Goal: Task Accomplishment & Management: Complete application form

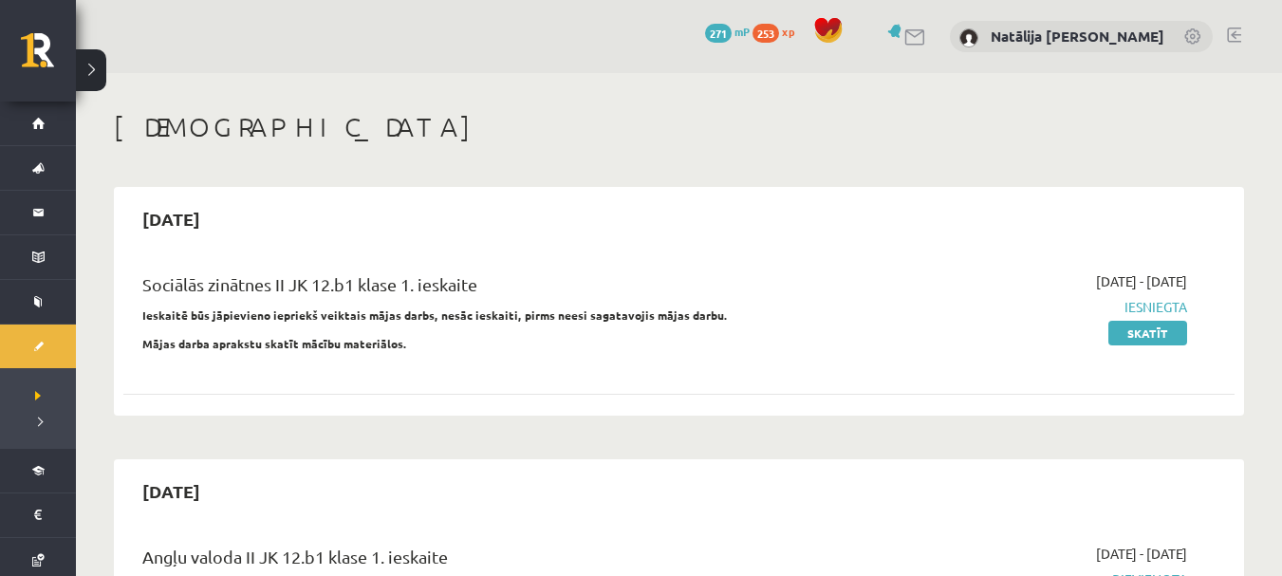
scroll to position [252, 0]
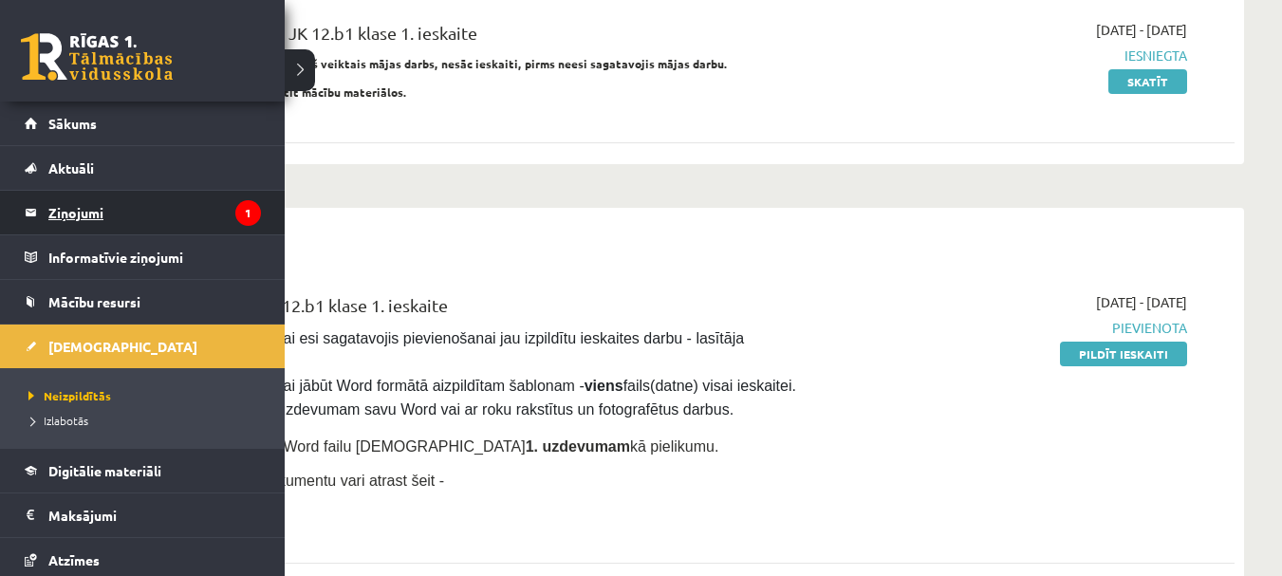
click at [95, 203] on legend "Ziņojumi 1" at bounding box center [154, 213] width 213 height 44
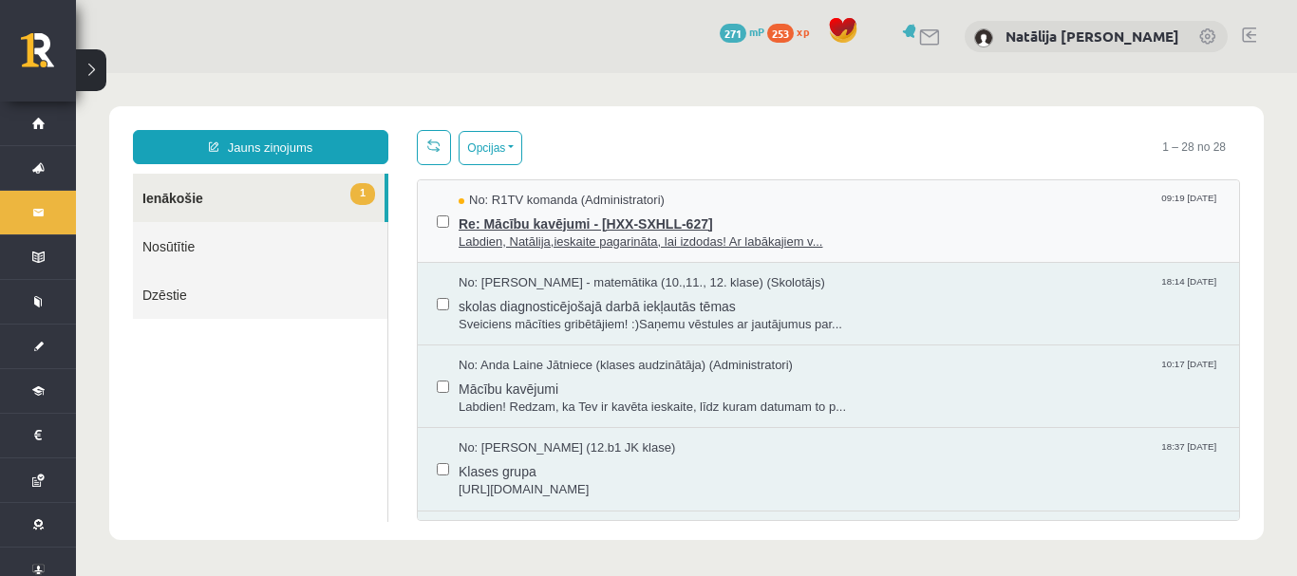
click at [588, 227] on span "Re: Mācību kavējumi - [HXX-SXHLL-627]" at bounding box center [838, 222] width 761 height 24
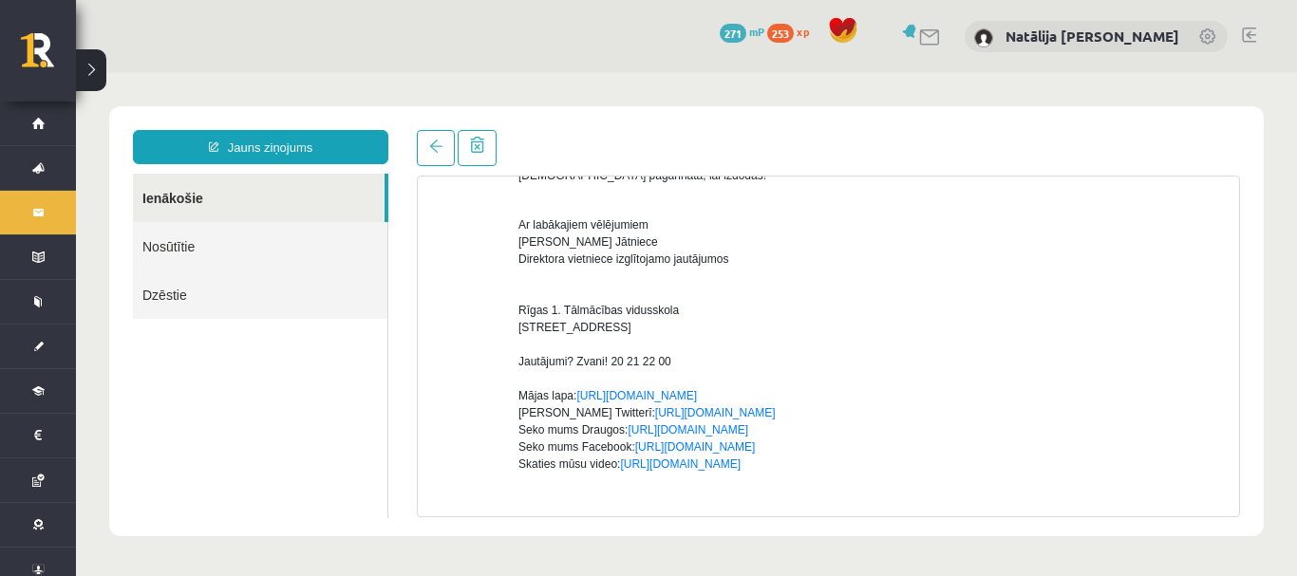
scroll to position [181, 0]
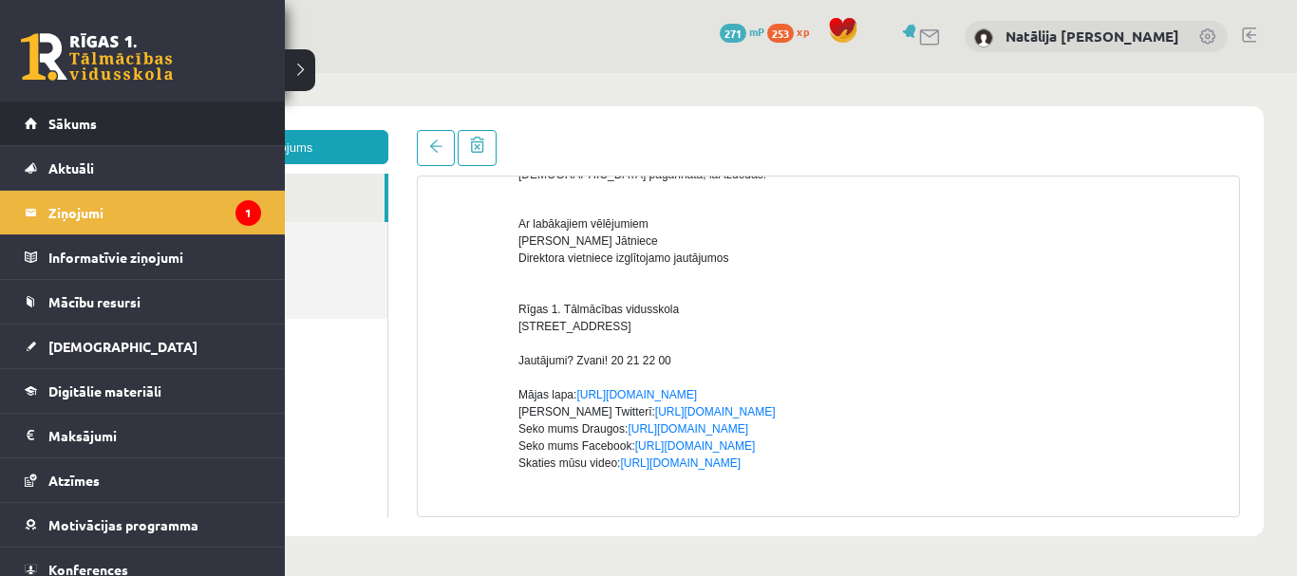
click at [23, 123] on li "Sākums" at bounding box center [142, 124] width 285 height 45
click at [197, 132] on link "Sākums" at bounding box center [143, 124] width 236 height 44
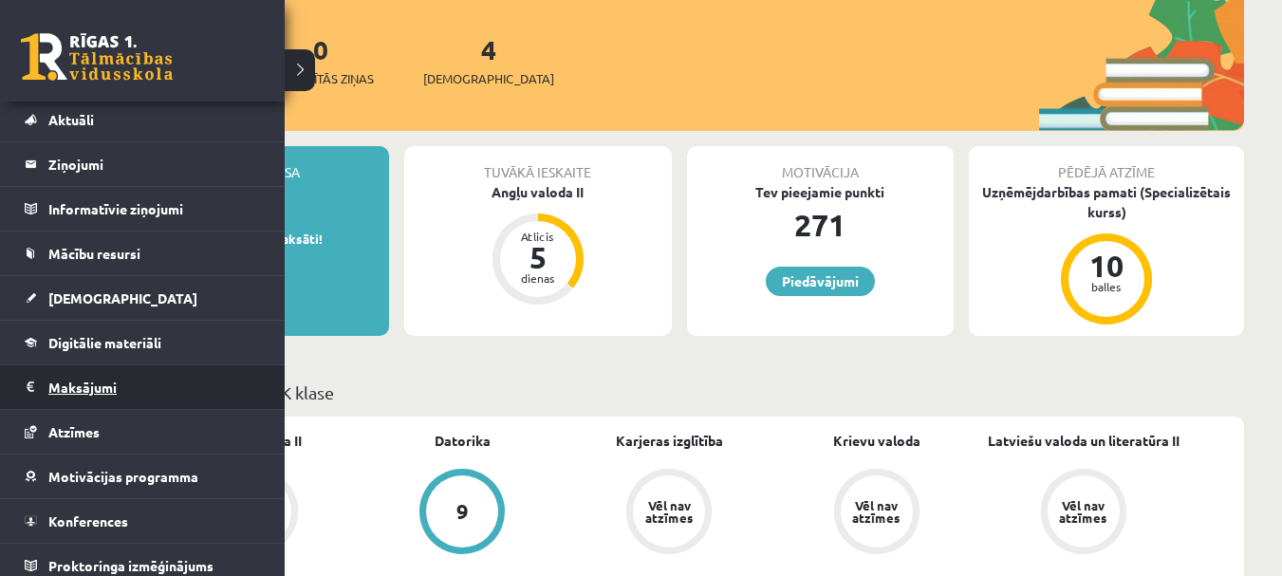
scroll to position [60, 0]
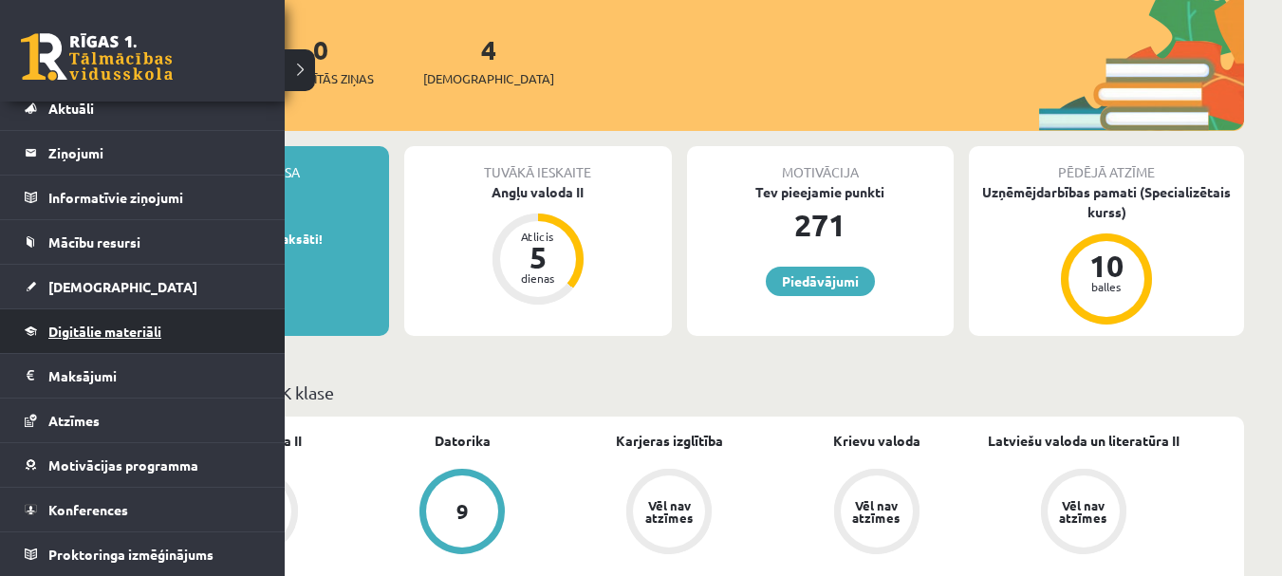
click at [116, 328] on span "Digitālie materiāli" at bounding box center [104, 331] width 113 height 17
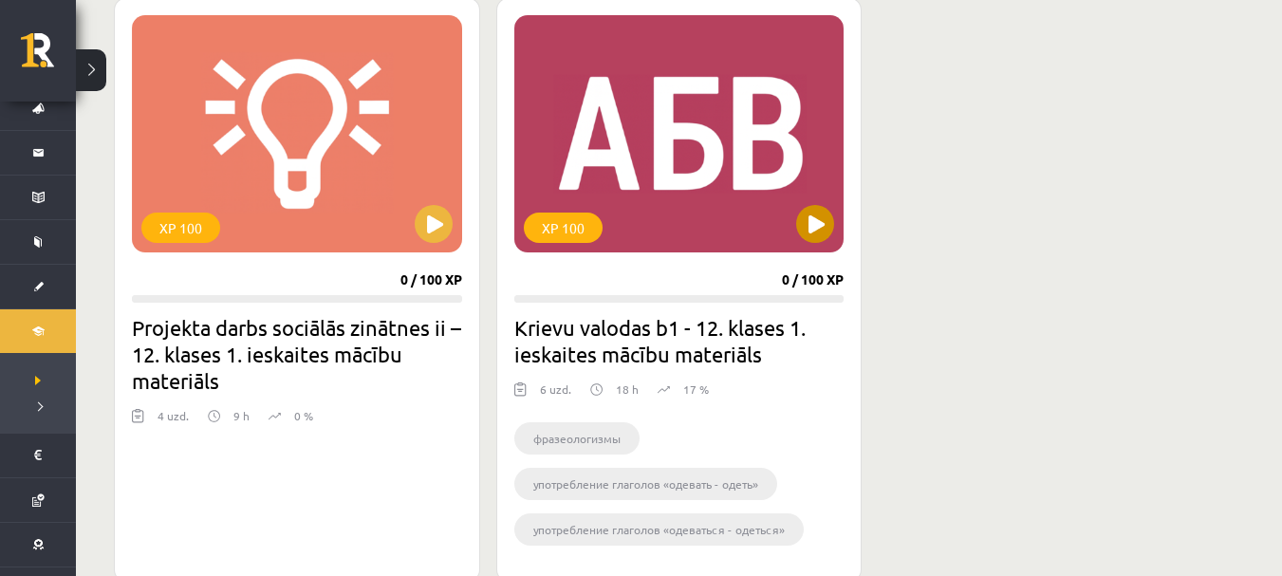
scroll to position [545, 0]
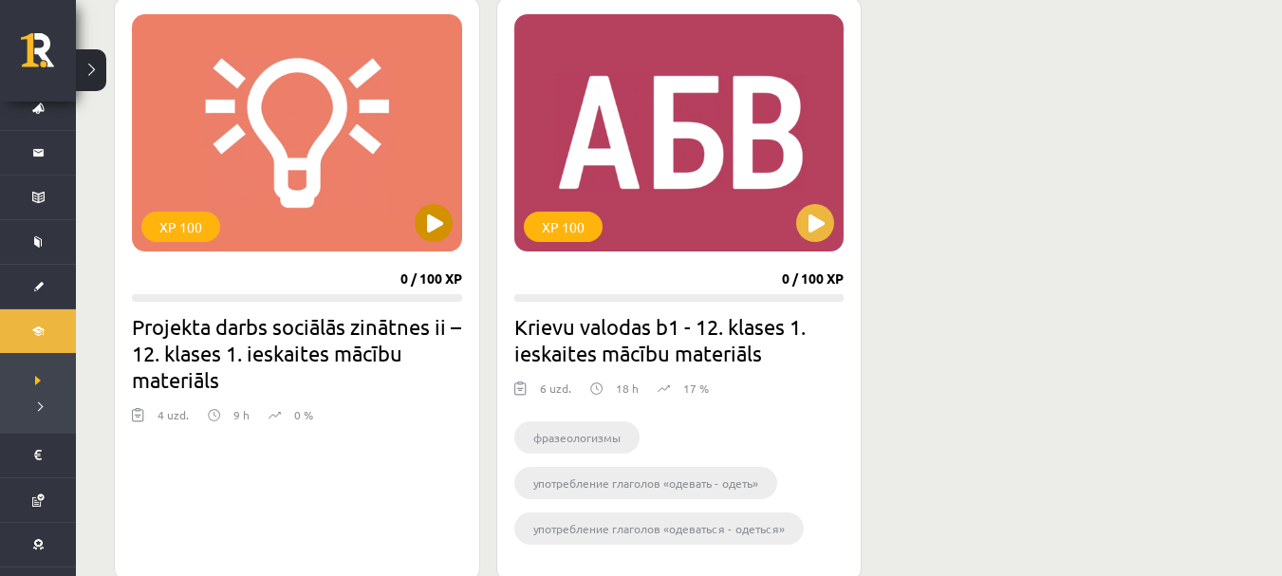
click at [407, 221] on div "XP 100" at bounding box center [297, 132] width 330 height 237
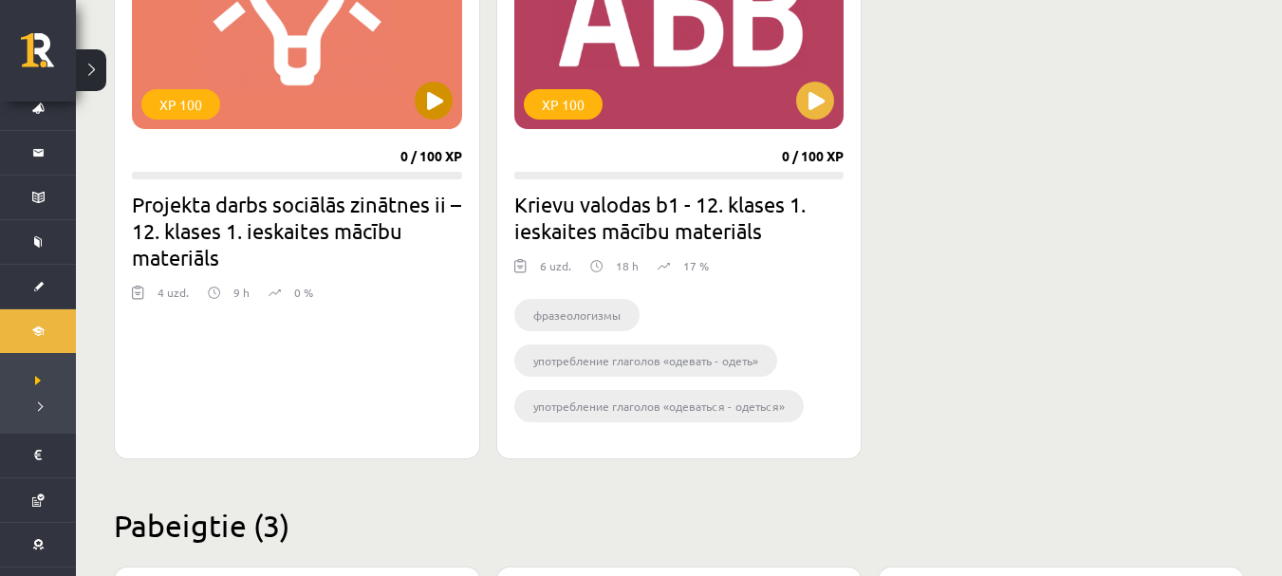
scroll to position [673, 0]
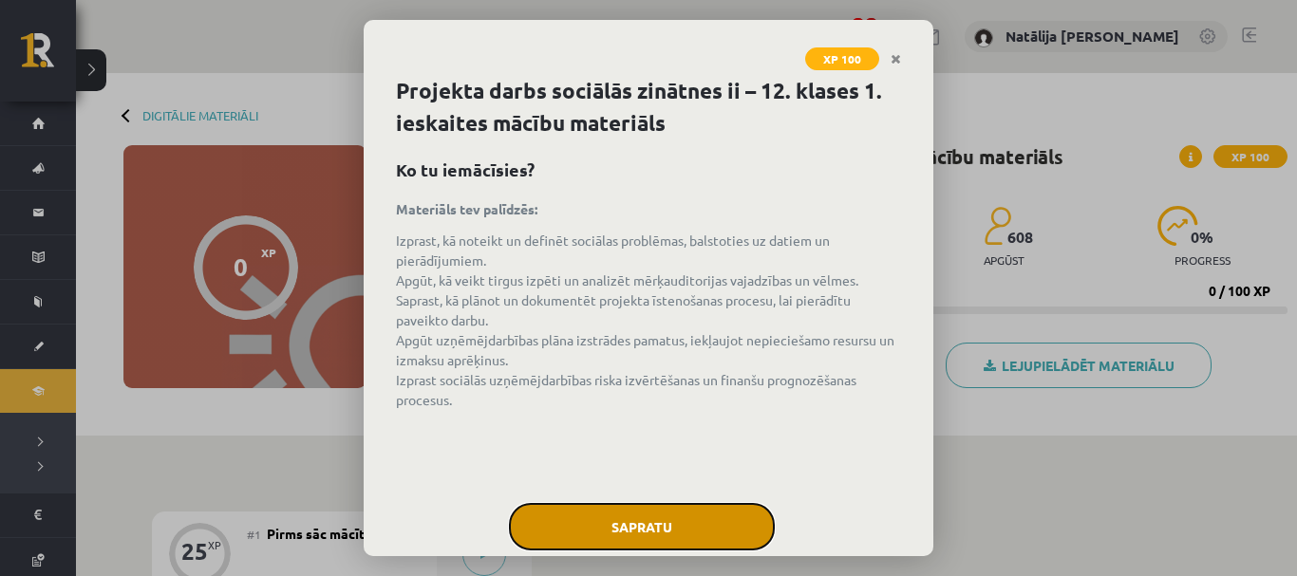
click at [652, 530] on button "Sapratu" at bounding box center [642, 526] width 266 height 47
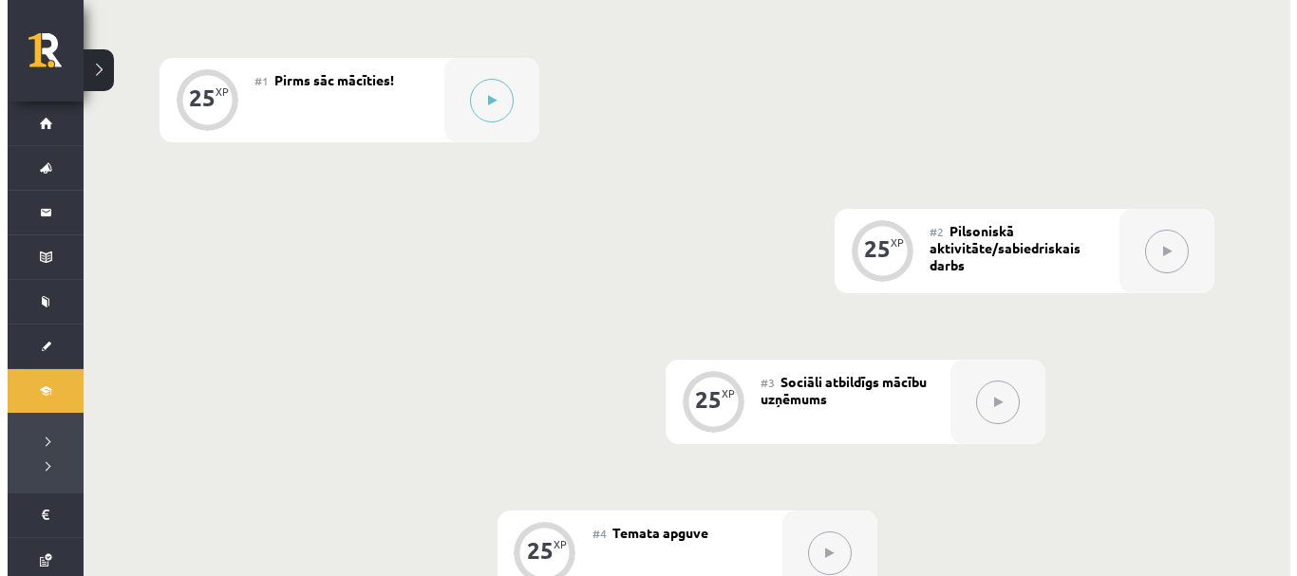
scroll to position [455, 0]
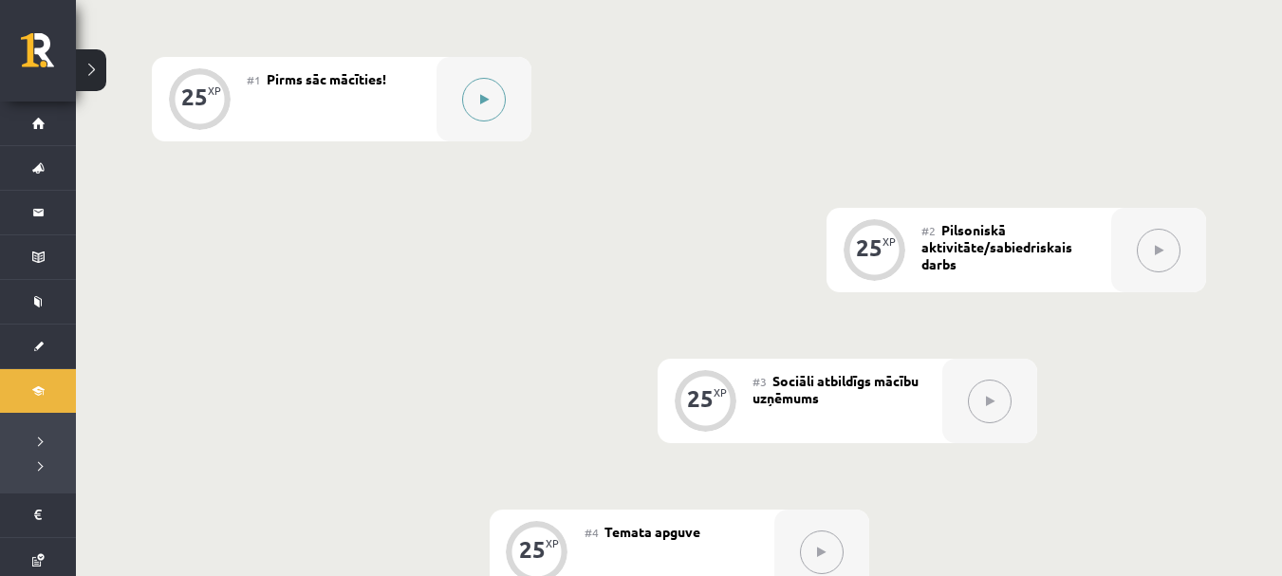
click at [480, 96] on icon at bounding box center [484, 99] width 9 height 11
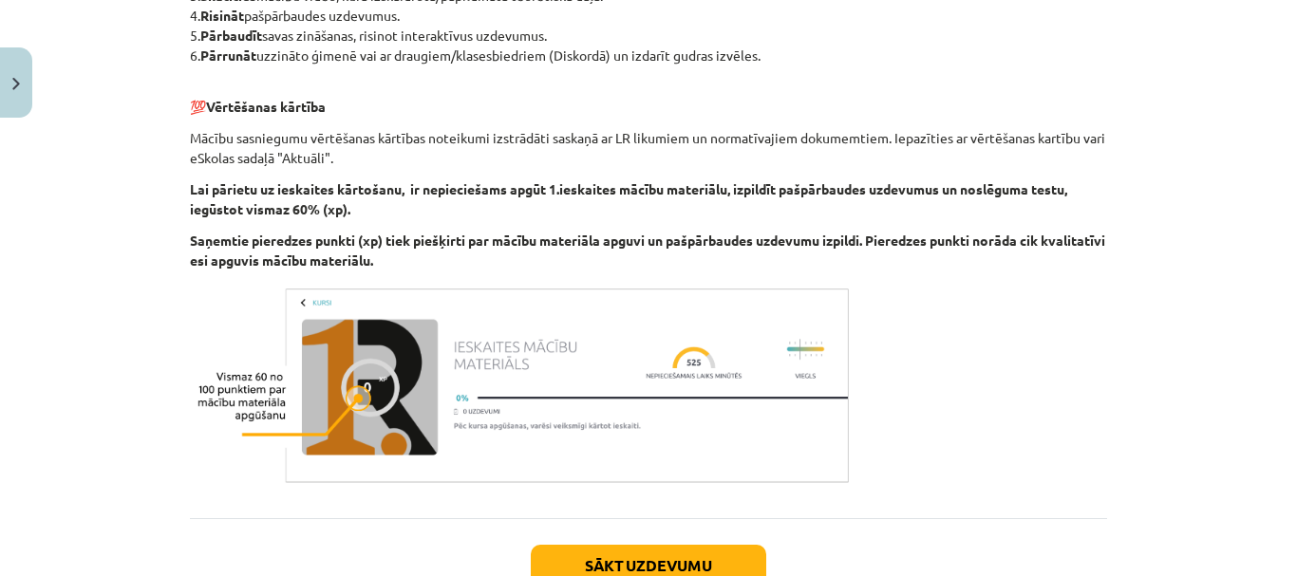
scroll to position [700, 0]
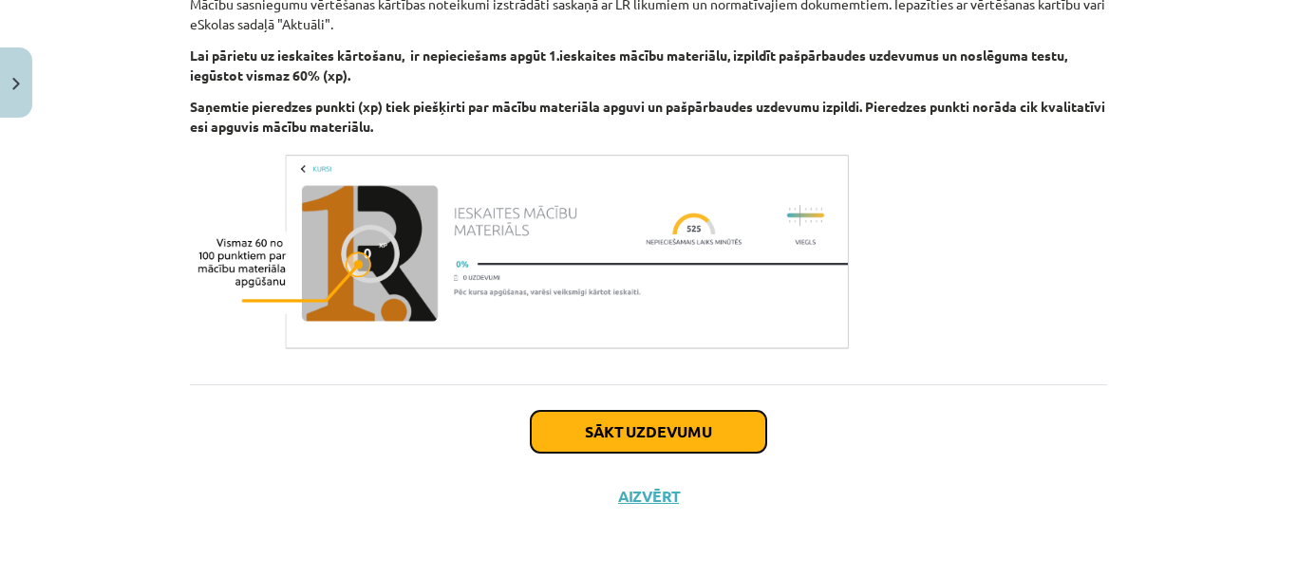
click at [651, 443] on button "Sākt uzdevumu" at bounding box center [648, 432] width 235 height 42
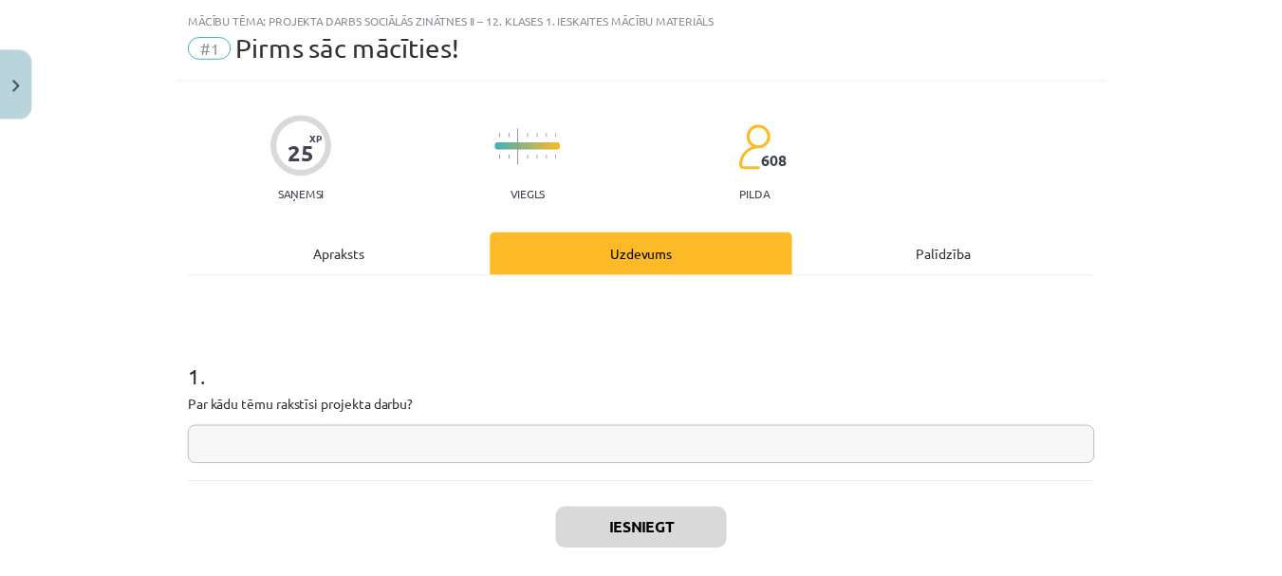
scroll to position [145, 0]
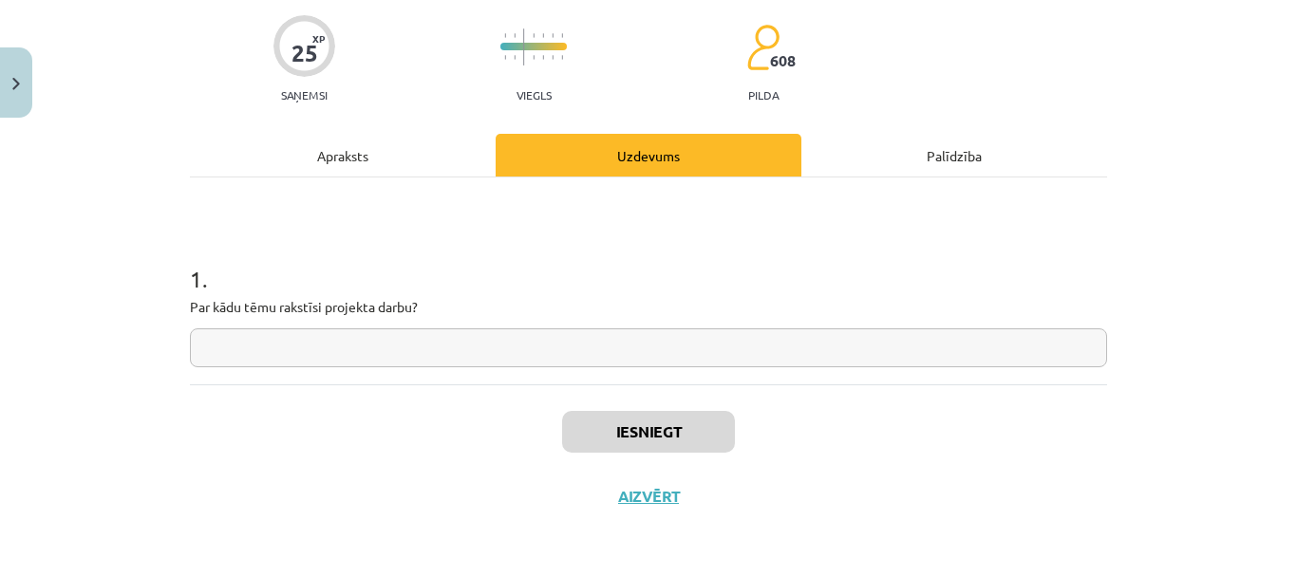
click at [651, 481] on div "Iesniegt Aizvērt" at bounding box center [648, 450] width 917 height 133
click at [653, 489] on button "Aizvērt" at bounding box center [648, 496] width 72 height 19
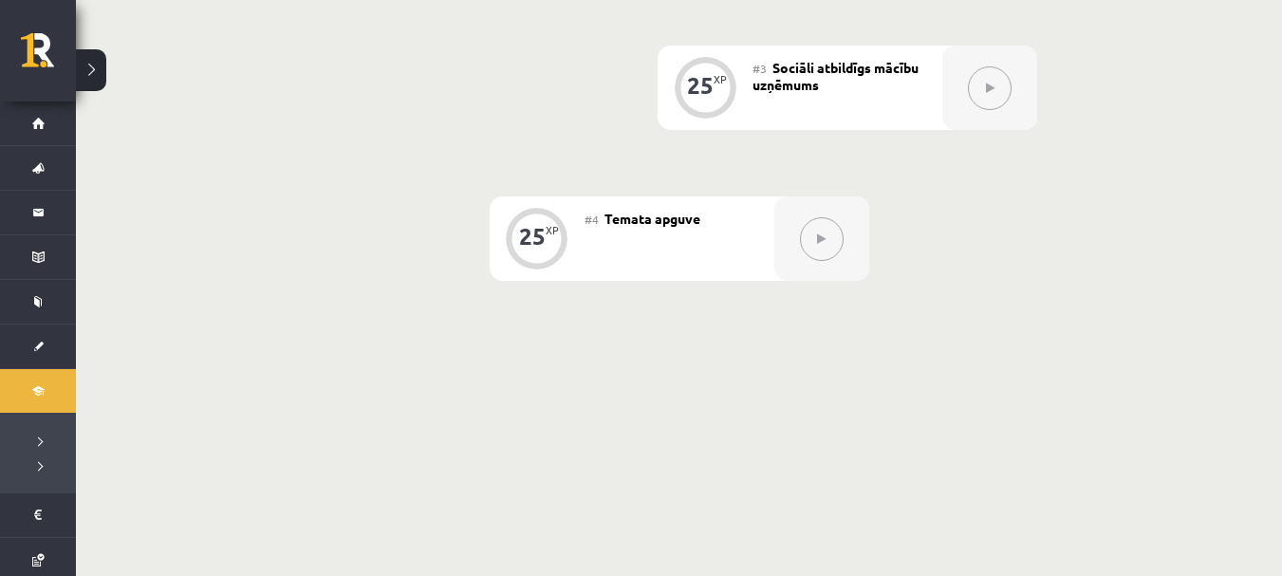
scroll to position [805, 0]
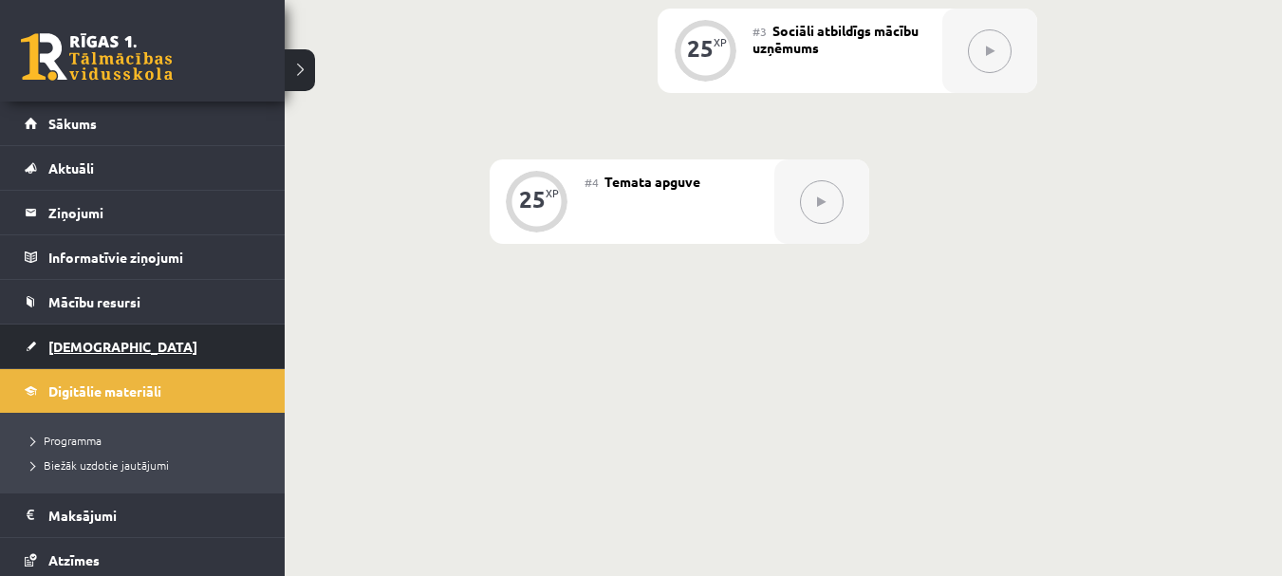
click at [77, 344] on span "[DEMOGRAPHIC_DATA]" at bounding box center [122, 346] width 149 height 17
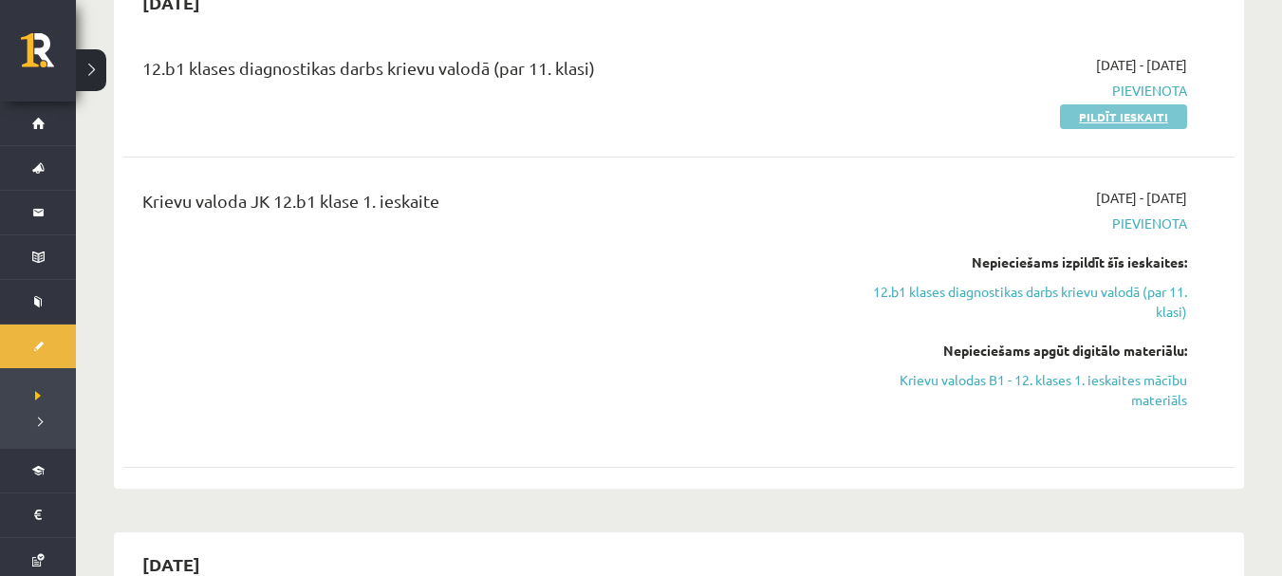
scroll to position [908, 0]
click at [1099, 105] on link "Pildīt ieskaiti" at bounding box center [1123, 117] width 127 height 25
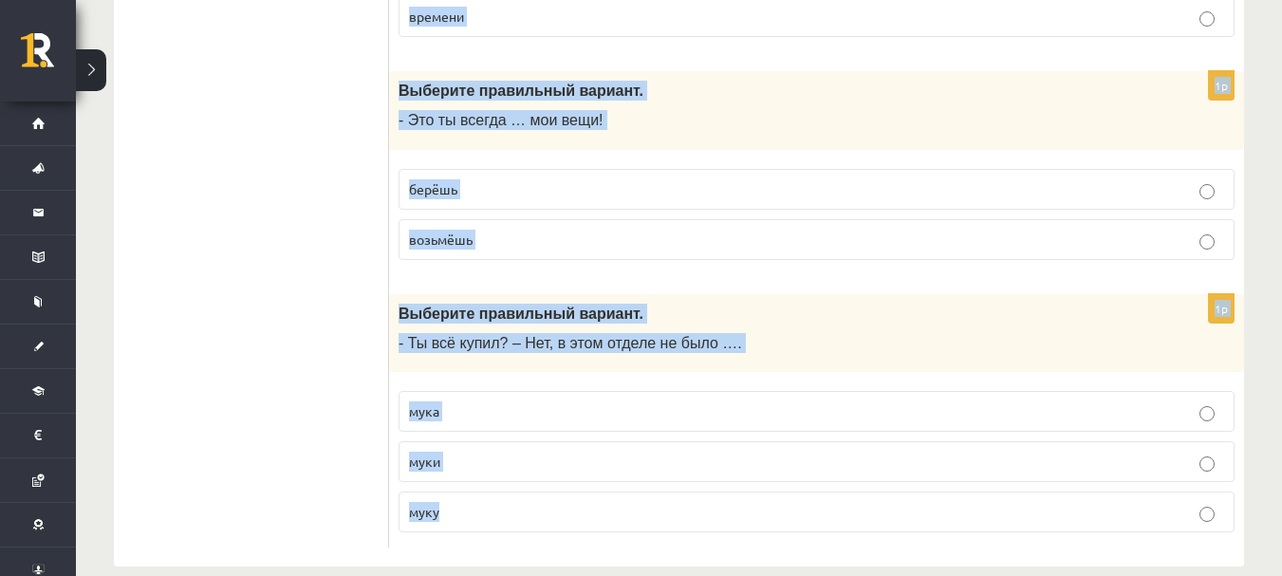
scroll to position [7606, 0]
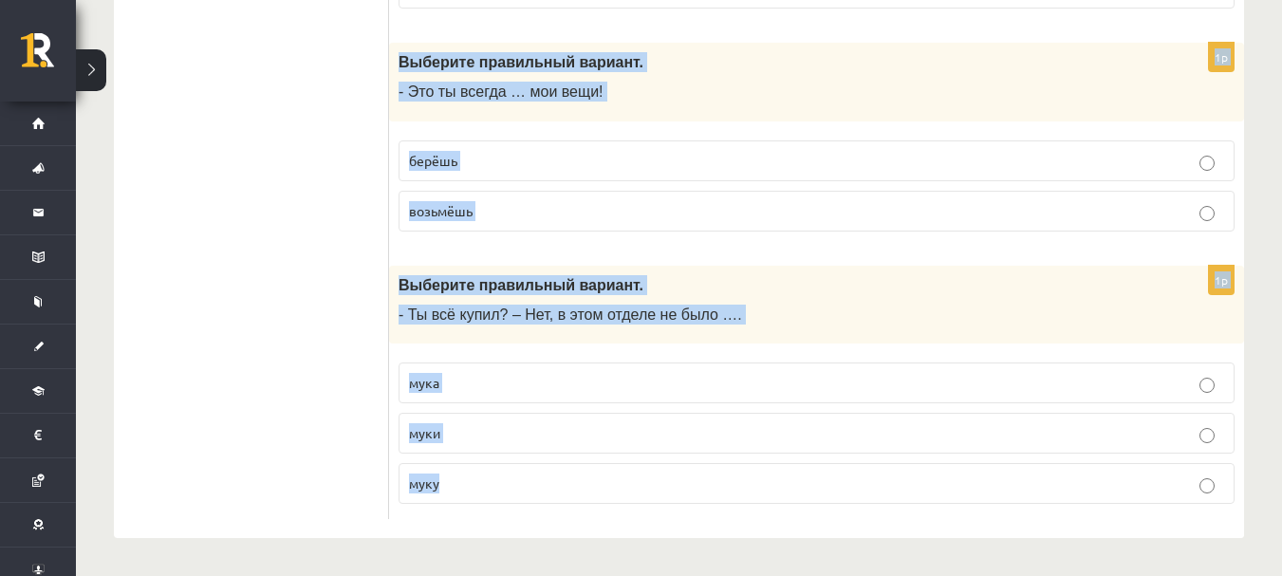
drag, startPoint x: 401, startPoint y: 206, endPoint x: 710, endPoint y: 575, distance: 481.8
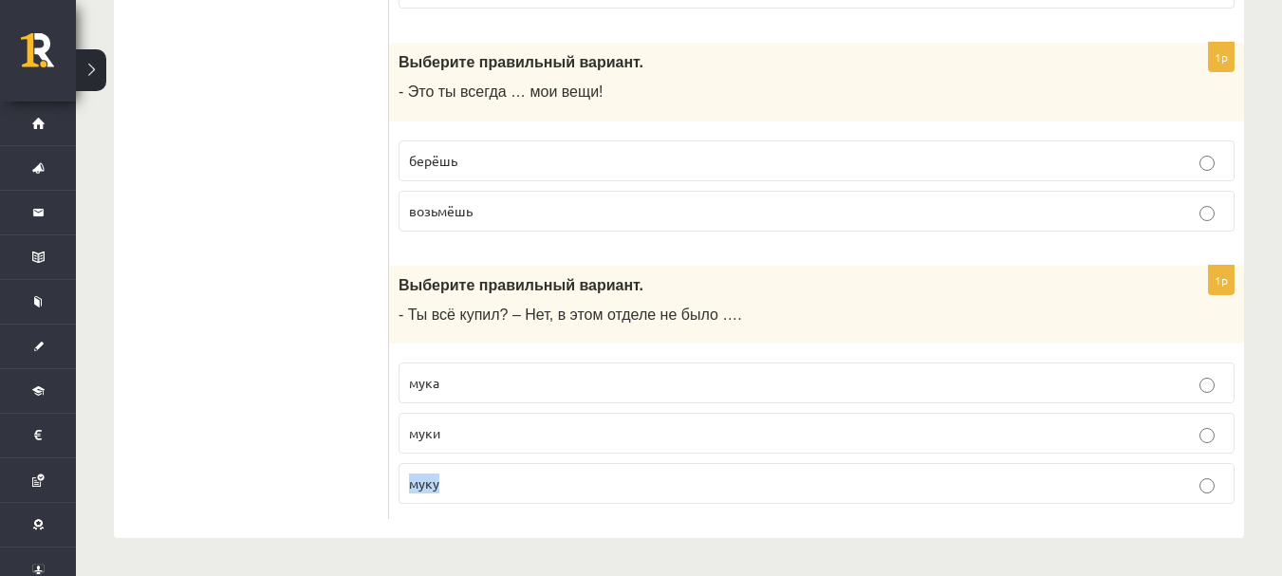
drag, startPoint x: 710, startPoint y: 575, endPoint x: 575, endPoint y: 499, distance: 154.7
click at [570, 512] on div "1p Выберите правильный вариант. - Ты всё купил? – Нет, в этом отделе не было ….…" at bounding box center [816, 393] width 855 height 254
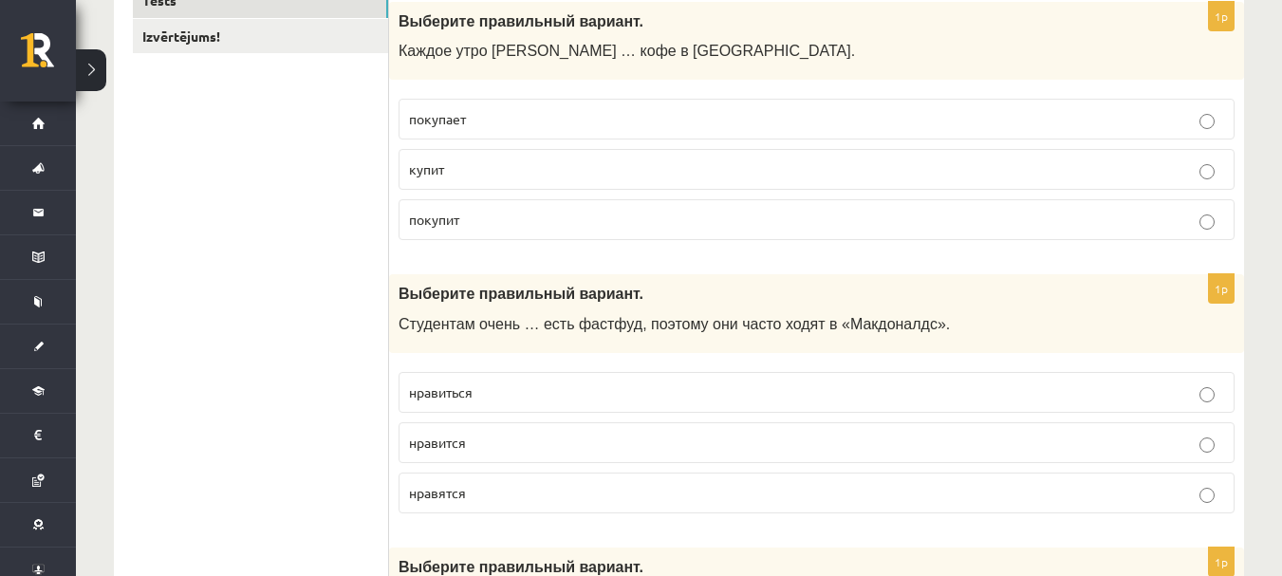
scroll to position [0, 0]
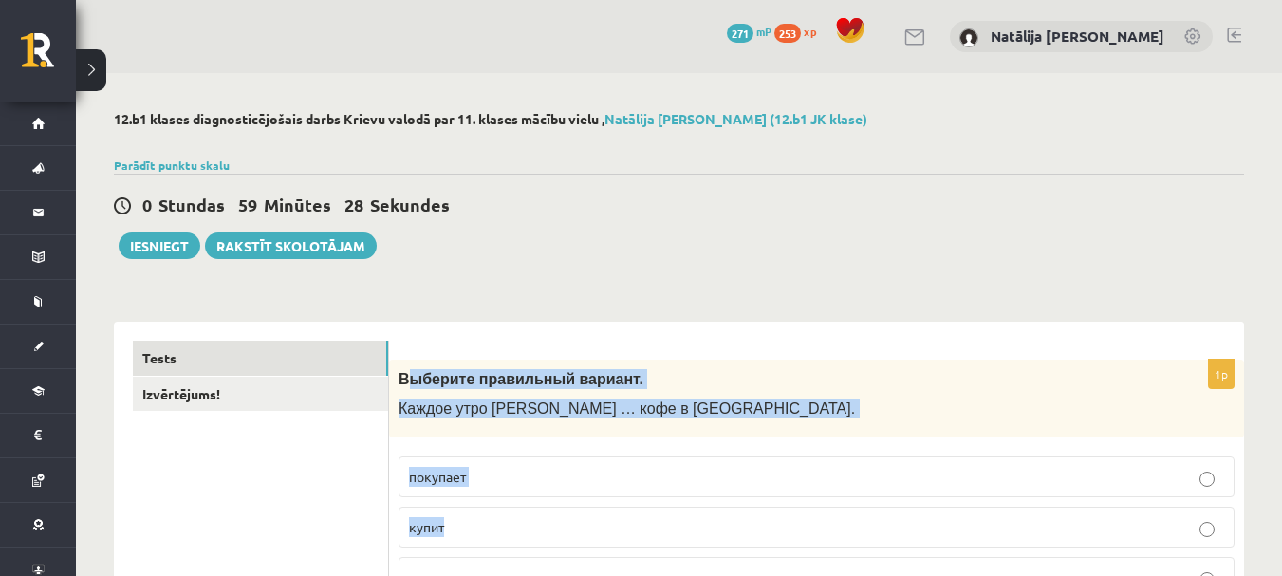
drag, startPoint x: 403, startPoint y: 379, endPoint x: 712, endPoint y: 524, distance: 341.0
click at [712, 524] on div "1p Выберите правильный вариант. Каждое утро [PERSON_NAME] … кофе в киоске. поку…" at bounding box center [816, 487] width 855 height 254
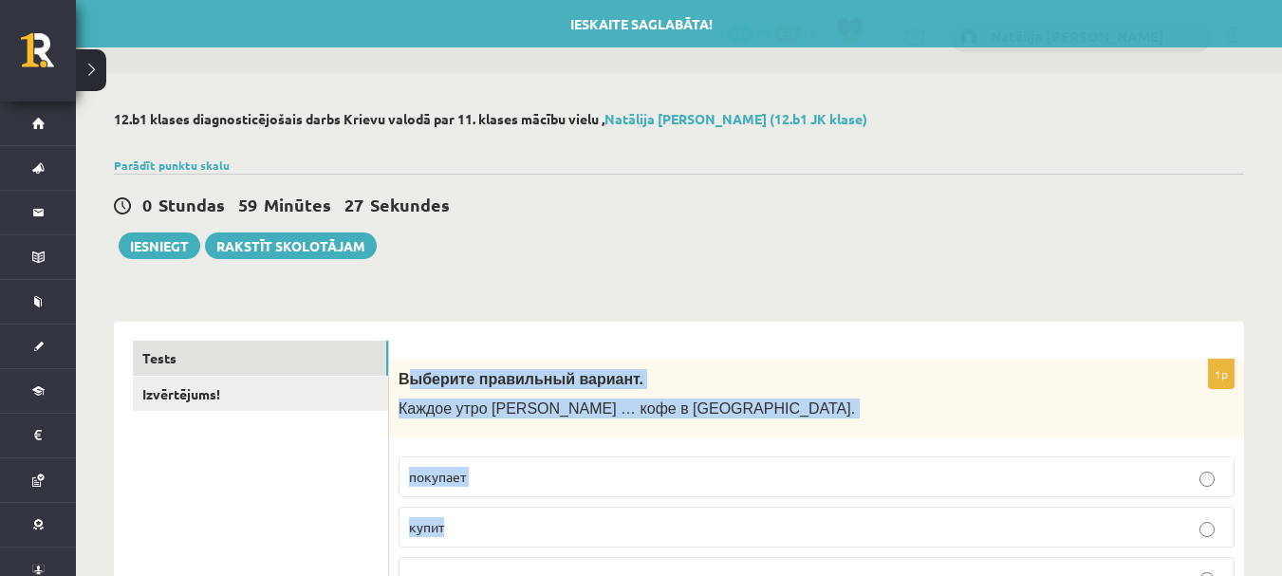
click at [460, 403] on span "Каждое утро [PERSON_NAME] … кофе в [GEOGRAPHIC_DATA]." at bounding box center [627, 409] width 457 height 16
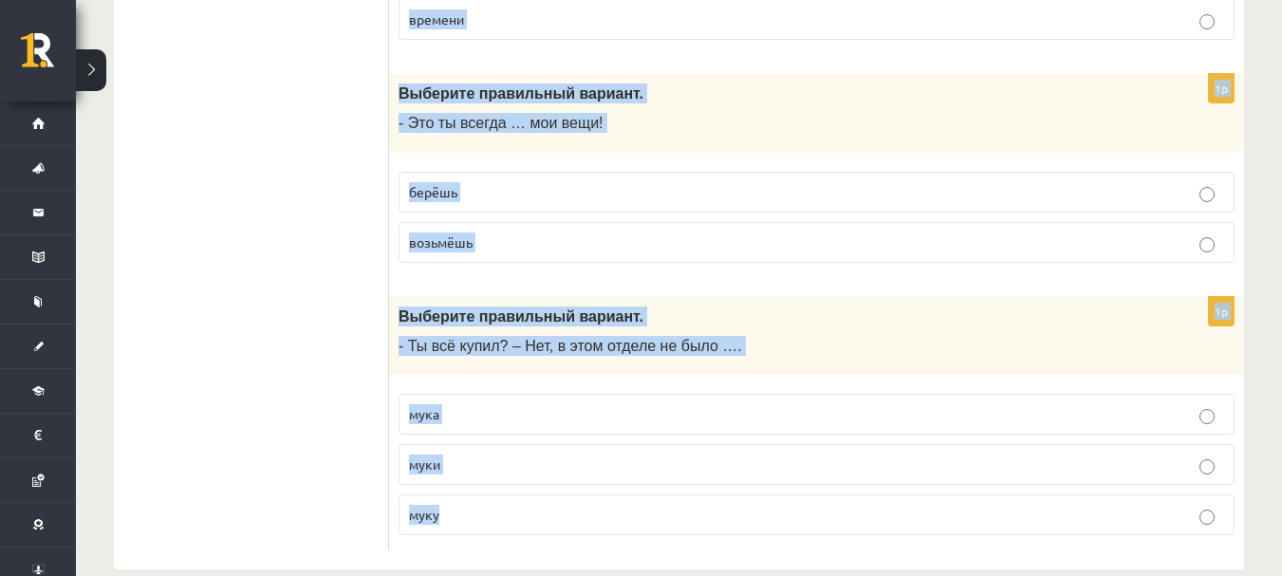
scroll to position [7606, 0]
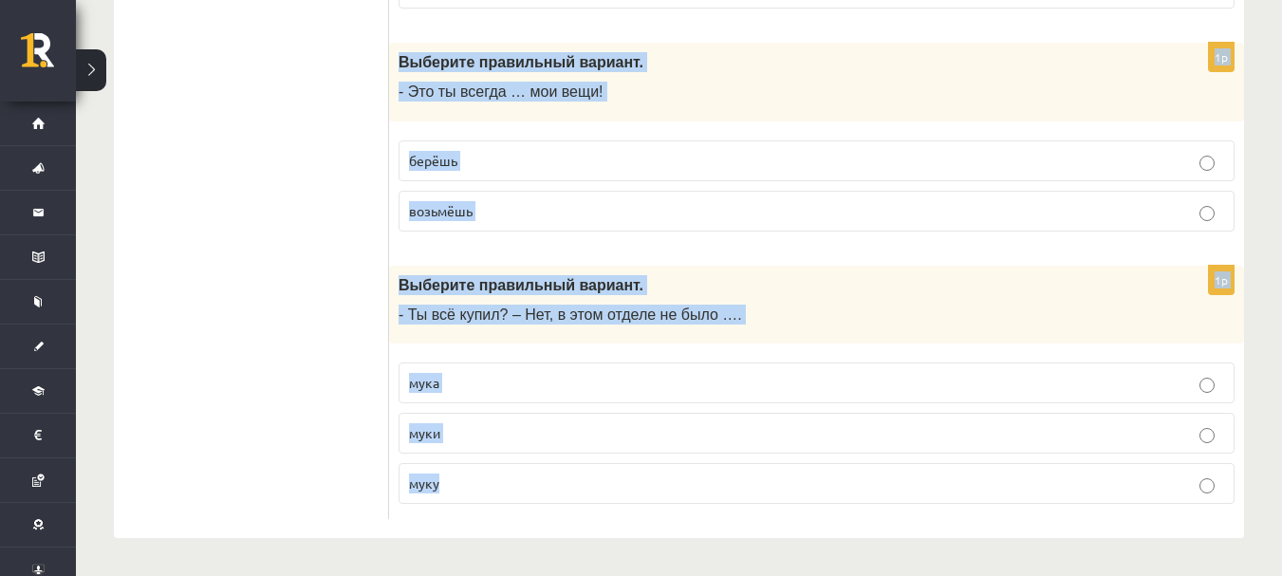
drag, startPoint x: 399, startPoint y: 379, endPoint x: 685, endPoint y: 579, distance: 349.7
copy form "Выберите правильный вариант. Каждое утро Анна … кофе в киоске. покупает купит п…"
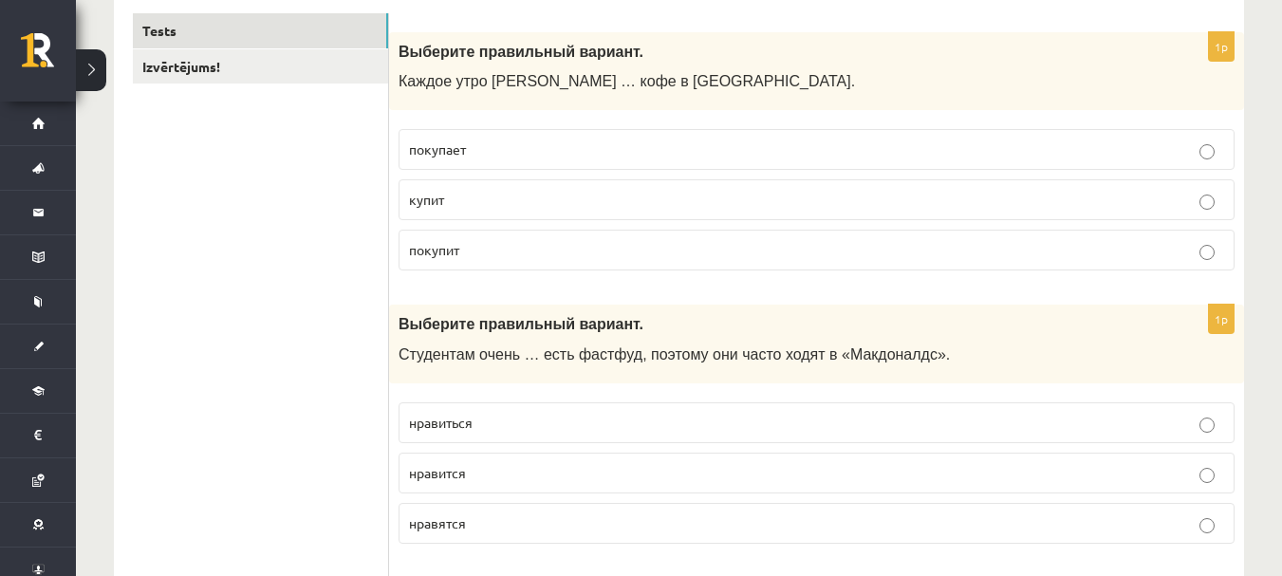
scroll to position [329, 0]
click at [599, 143] on p "покупает" at bounding box center [816, 148] width 815 height 20
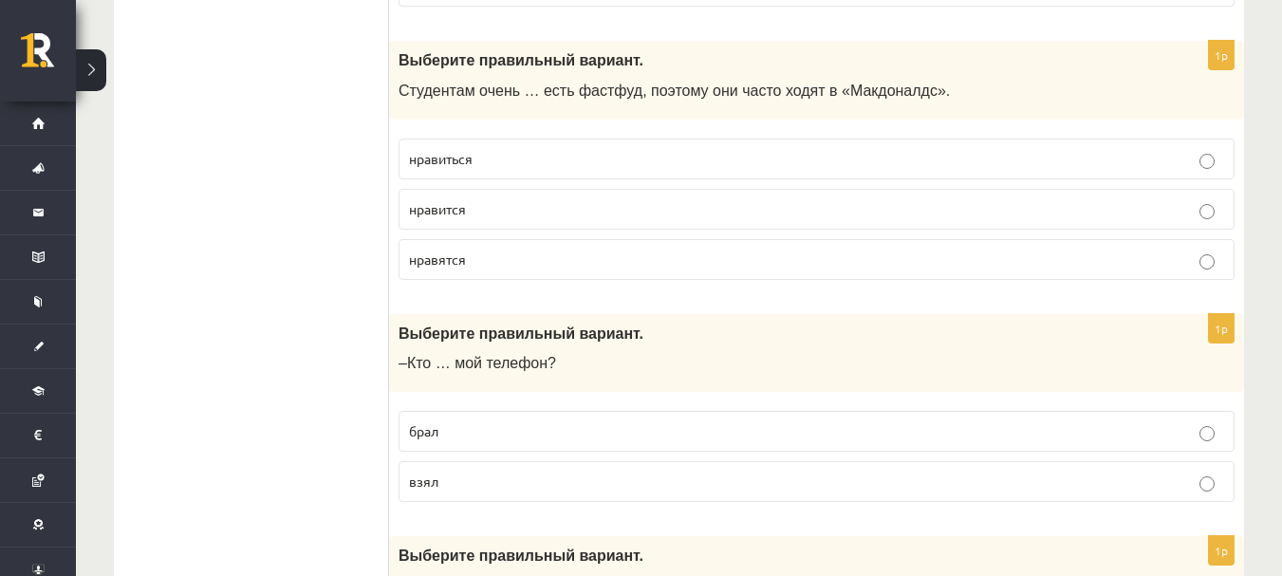
scroll to position [615, 0]
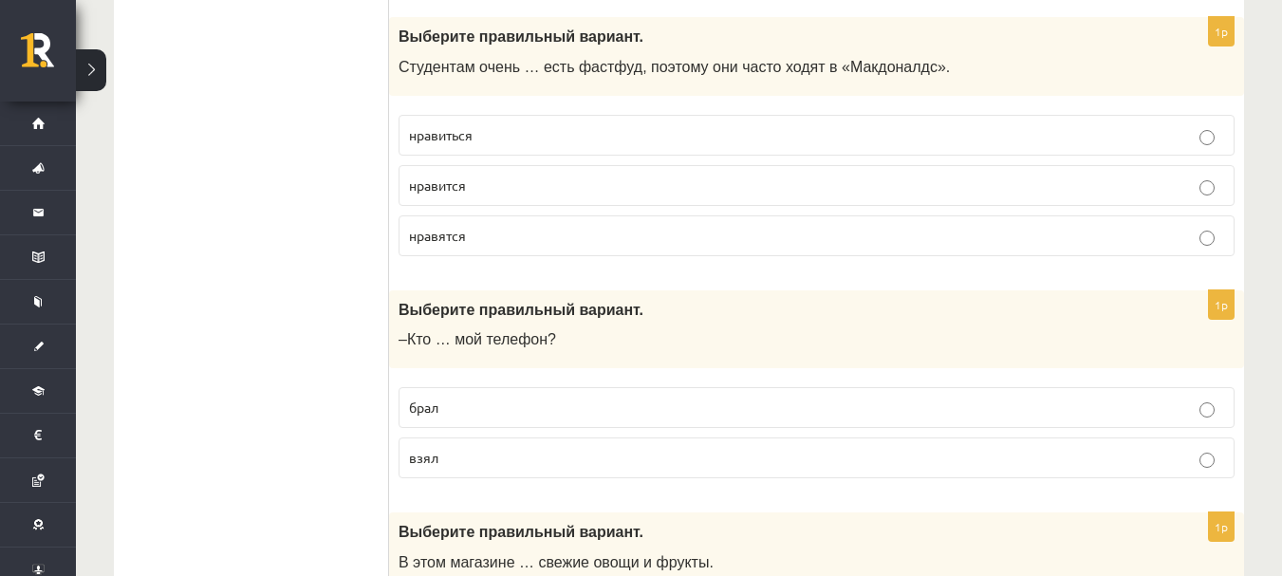
click at [539, 183] on p "нравится" at bounding box center [816, 186] width 815 height 20
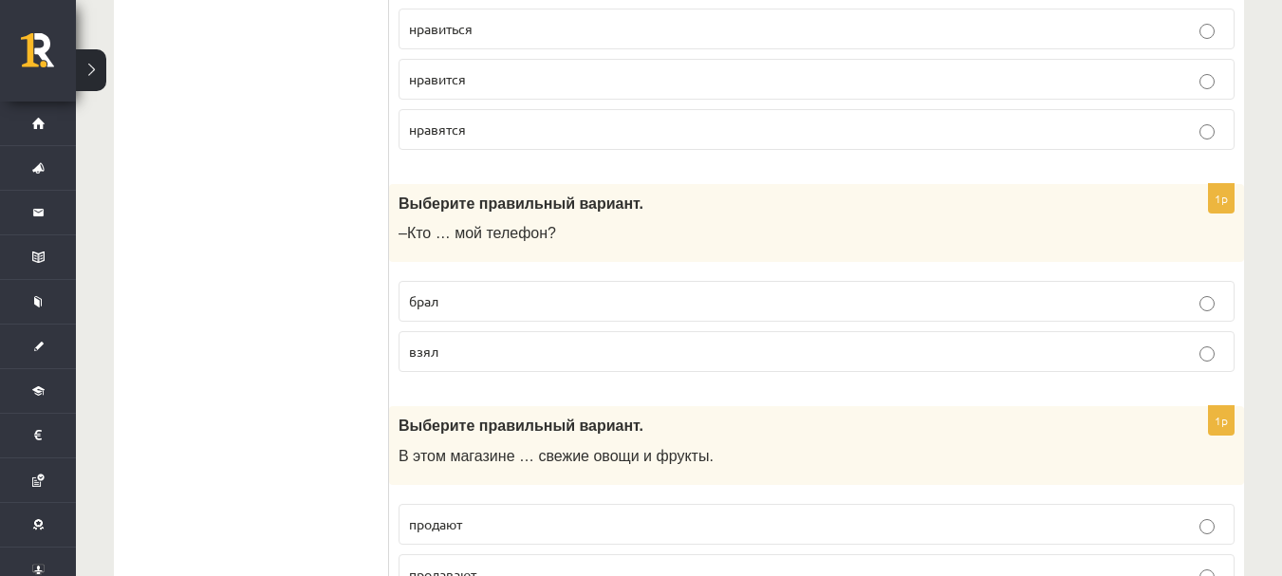
click at [473, 340] on label "взял" at bounding box center [817, 351] width 836 height 41
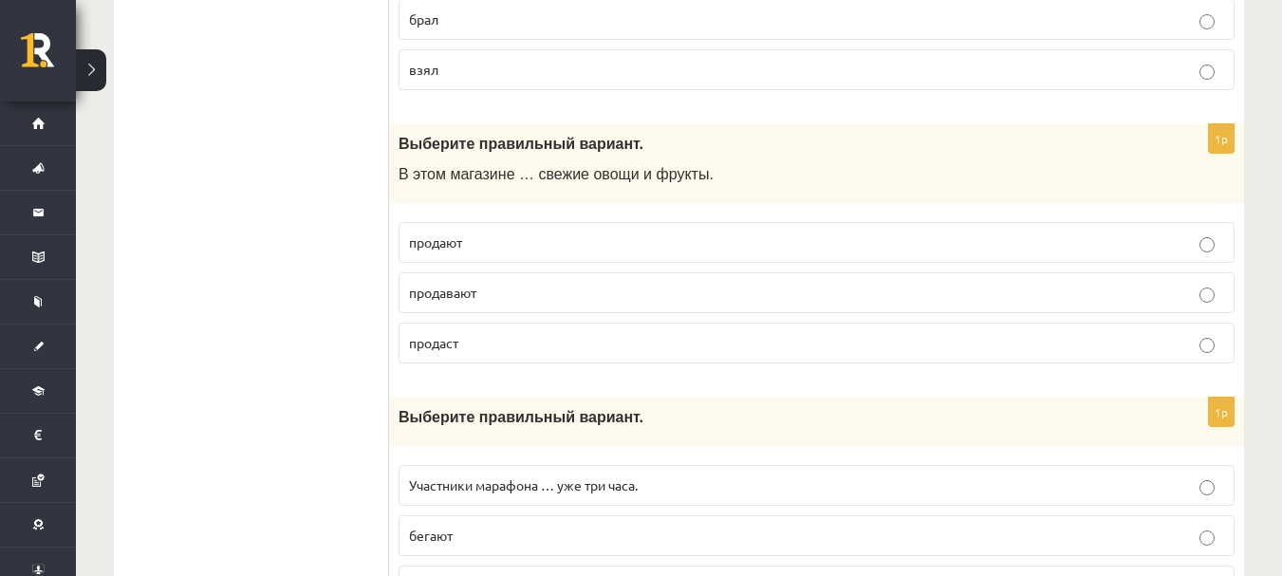
scroll to position [998, 0]
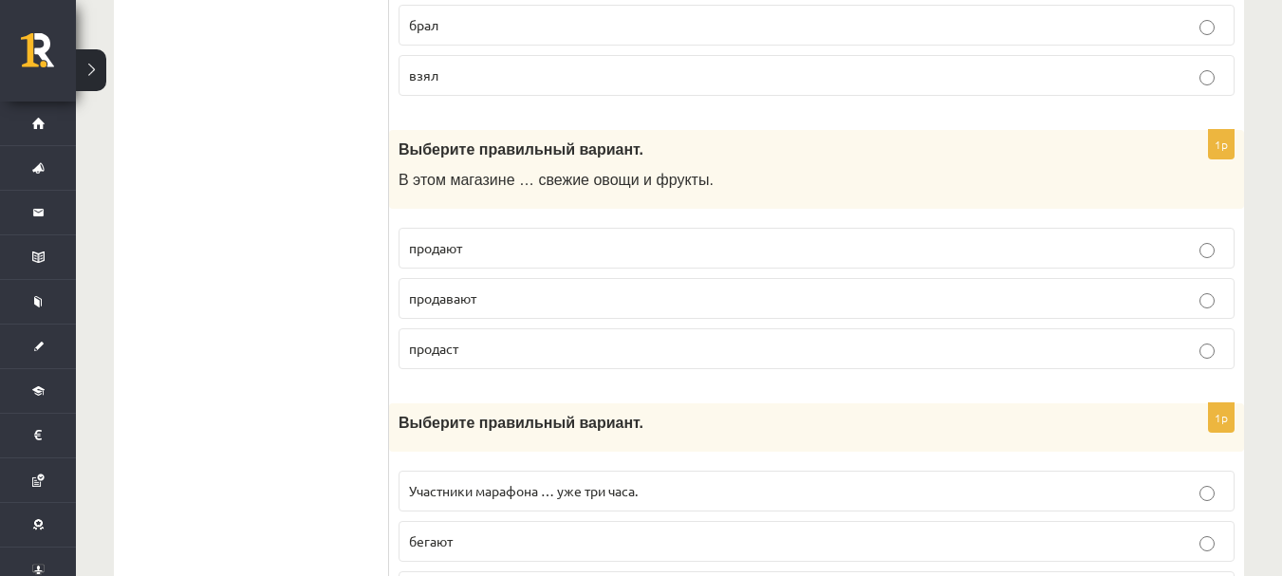
click at [582, 253] on p "продают" at bounding box center [816, 248] width 815 height 20
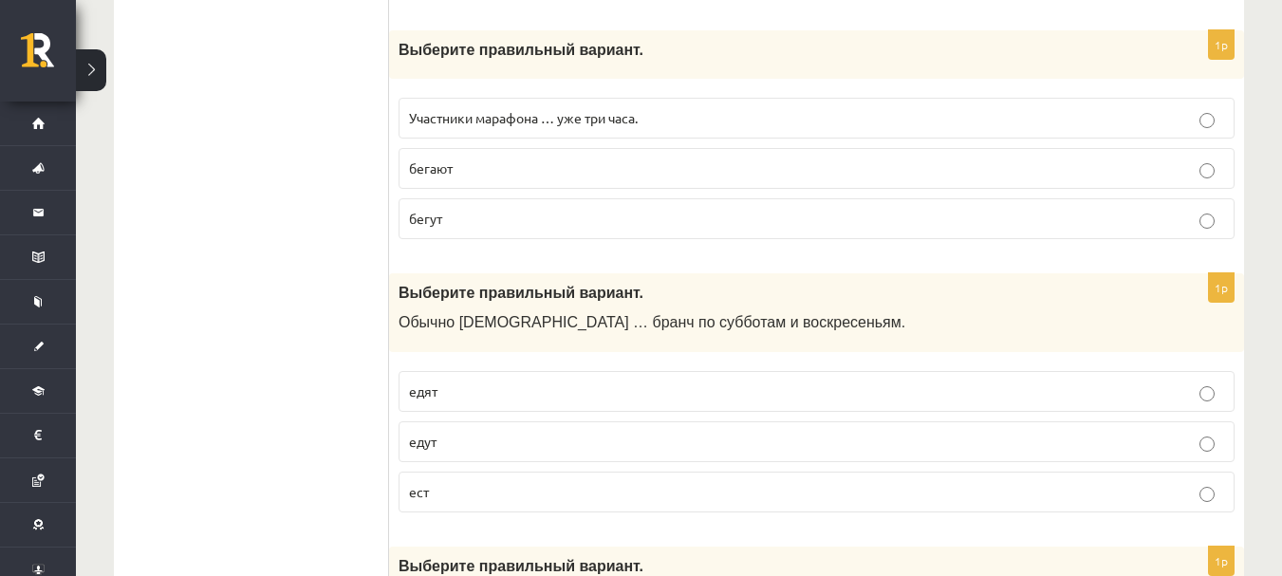
scroll to position [1378, 0]
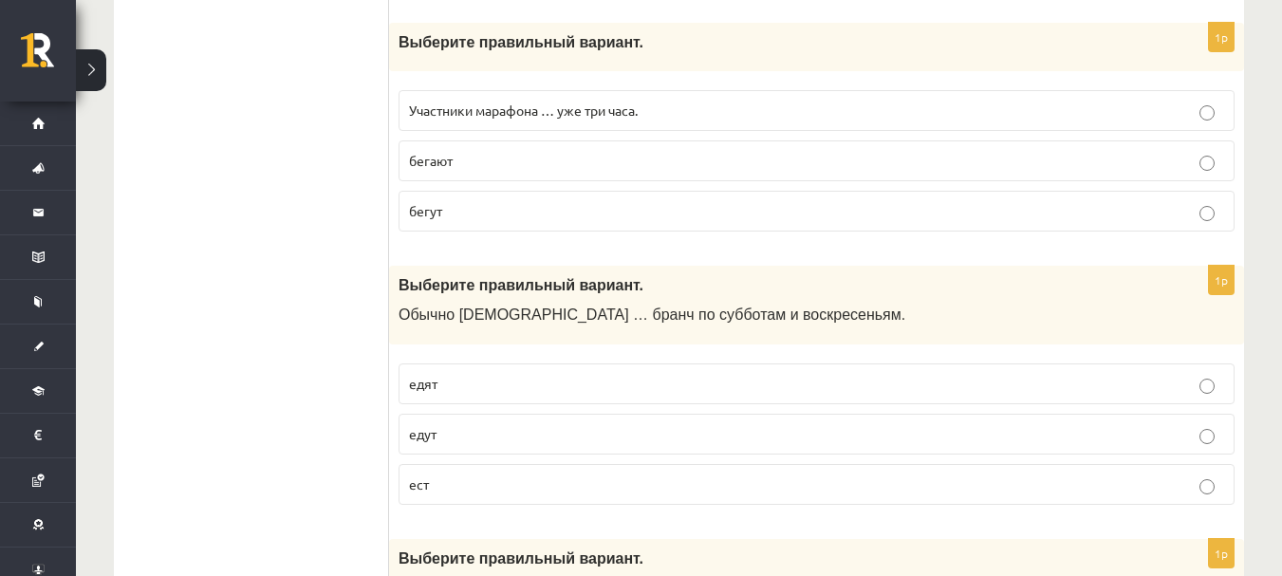
click at [516, 202] on p "бегут" at bounding box center [816, 211] width 815 height 20
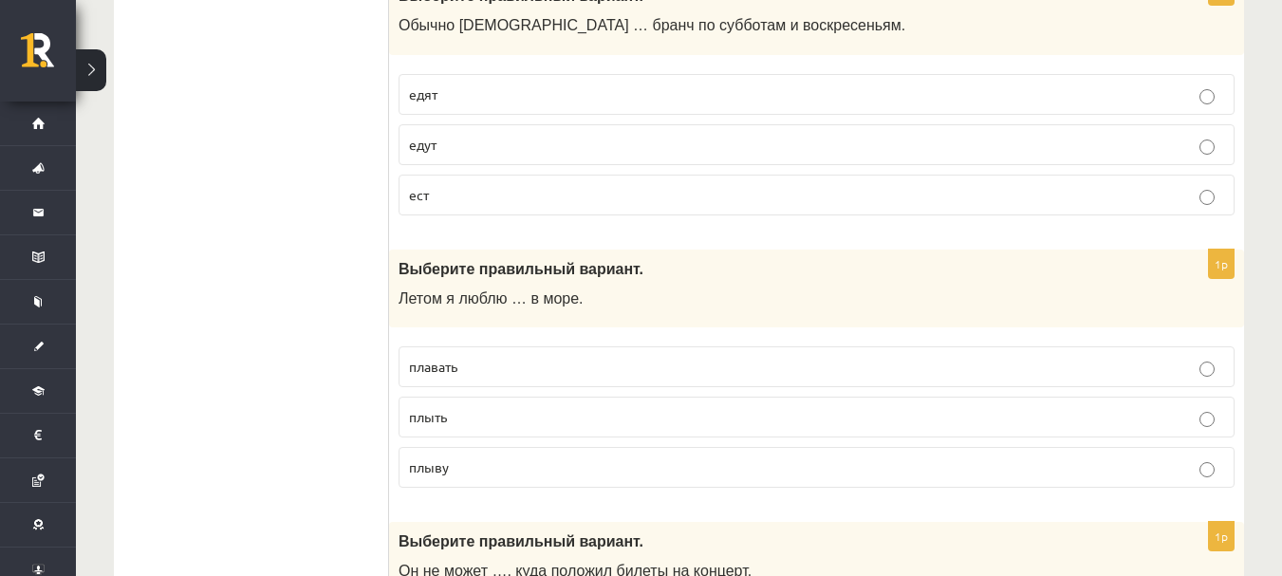
scroll to position [1734, 0]
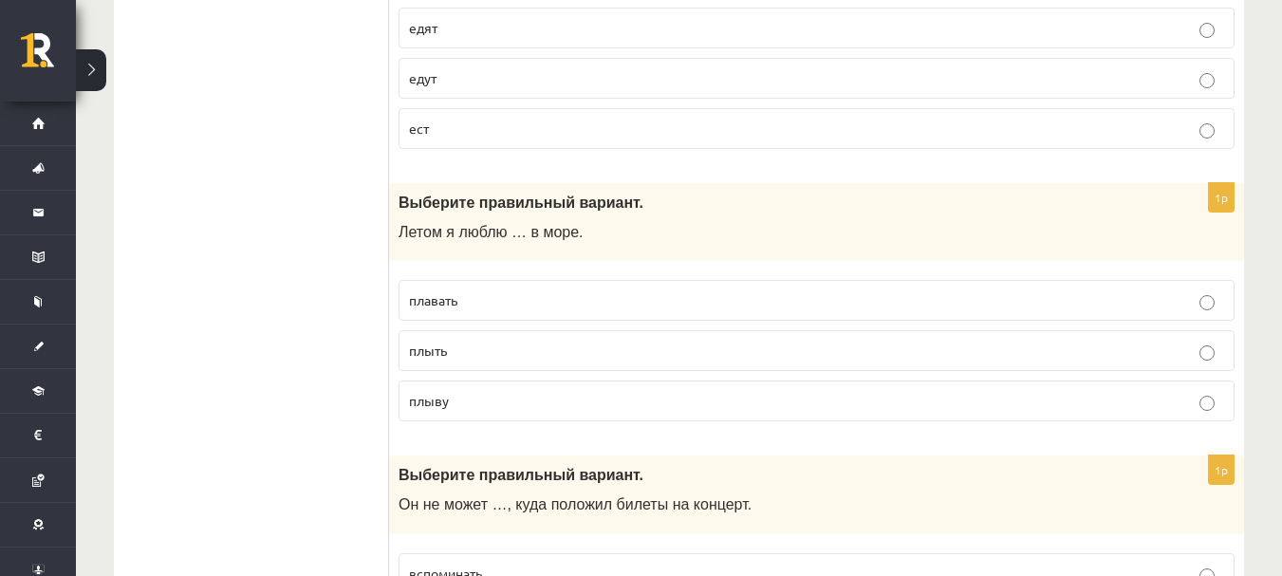
click at [494, 16] on label "едят" at bounding box center [817, 28] width 836 height 41
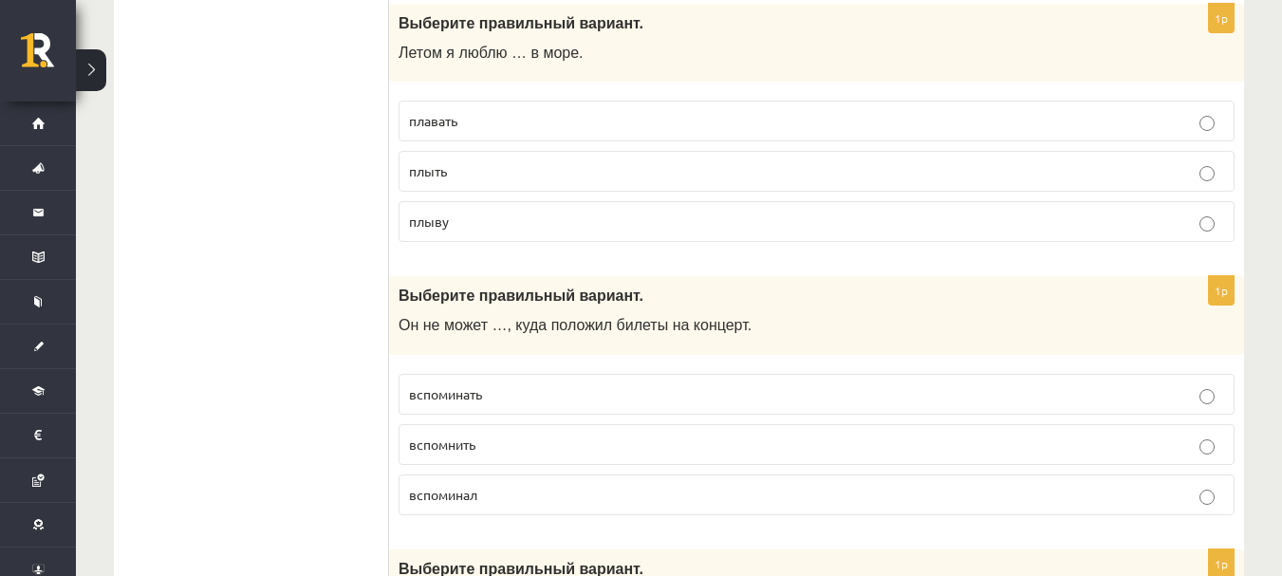
scroll to position [1915, 0]
click at [579, 112] on p "плавать" at bounding box center [816, 120] width 815 height 20
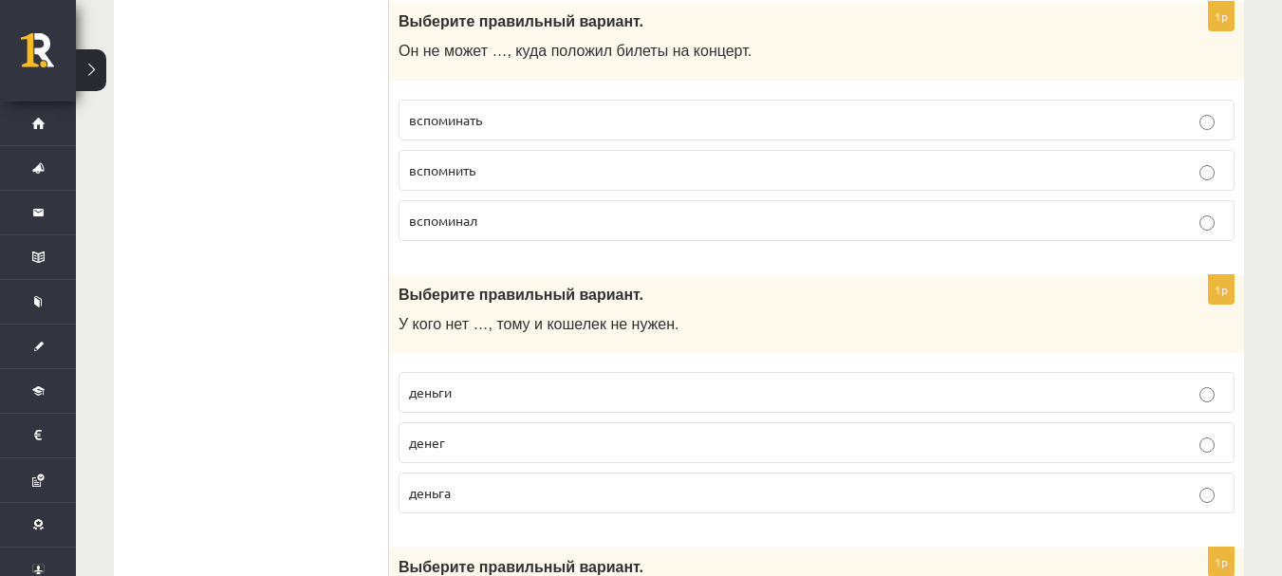
scroll to position [2189, 0]
click at [555, 170] on p "вспомнить" at bounding box center [816, 169] width 815 height 20
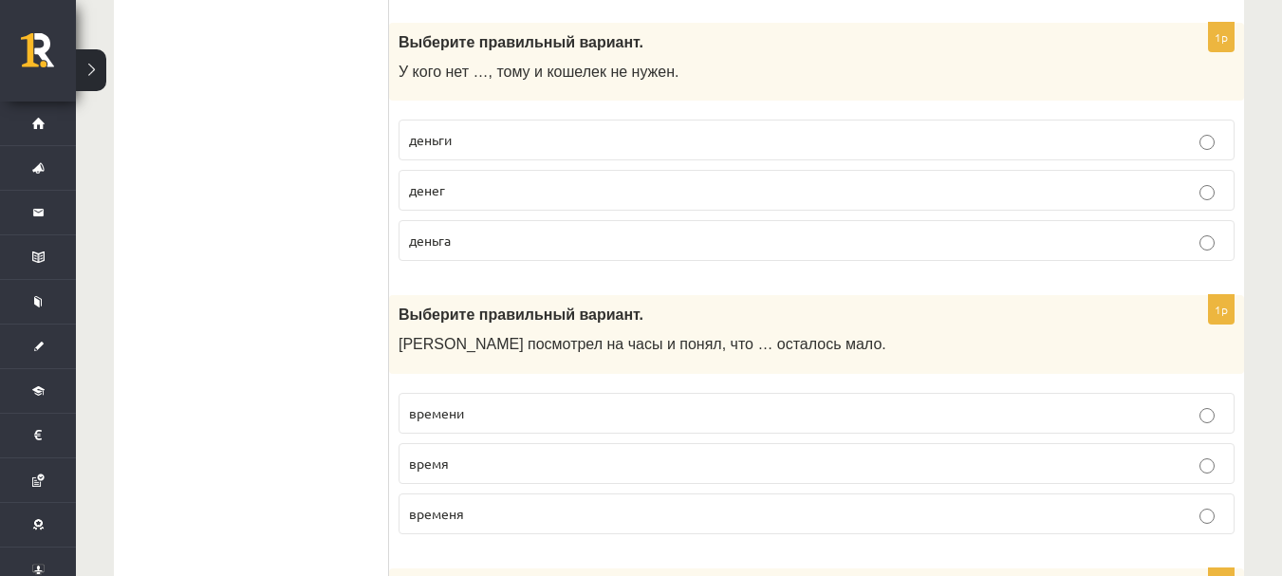
scroll to position [2464, 0]
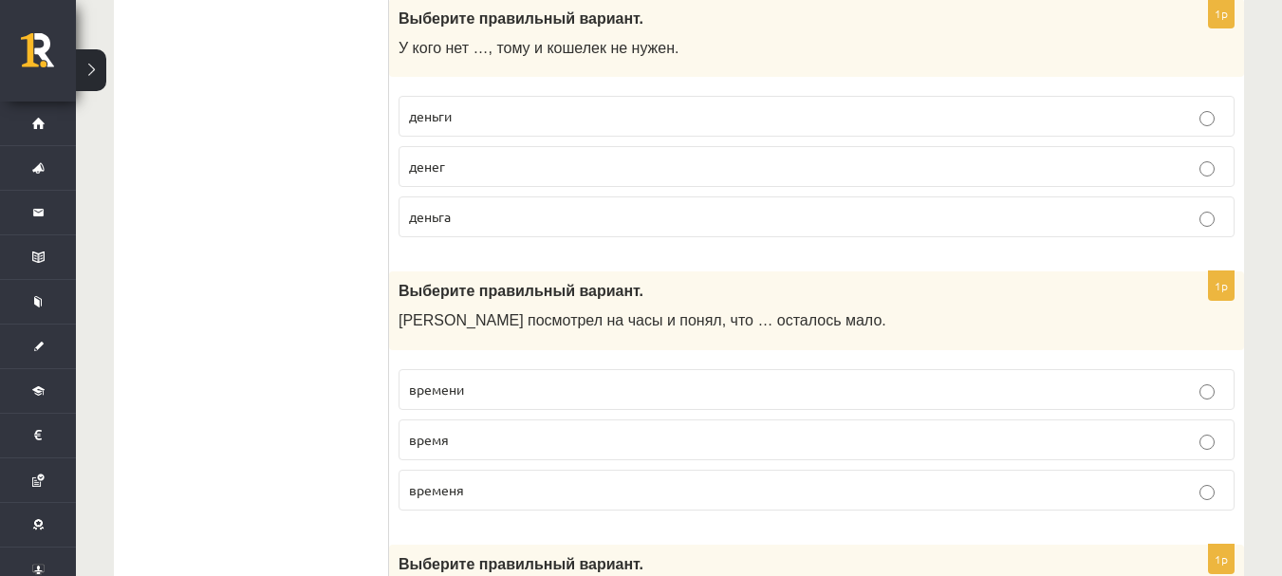
click at [538, 176] on p "денег" at bounding box center [816, 167] width 815 height 20
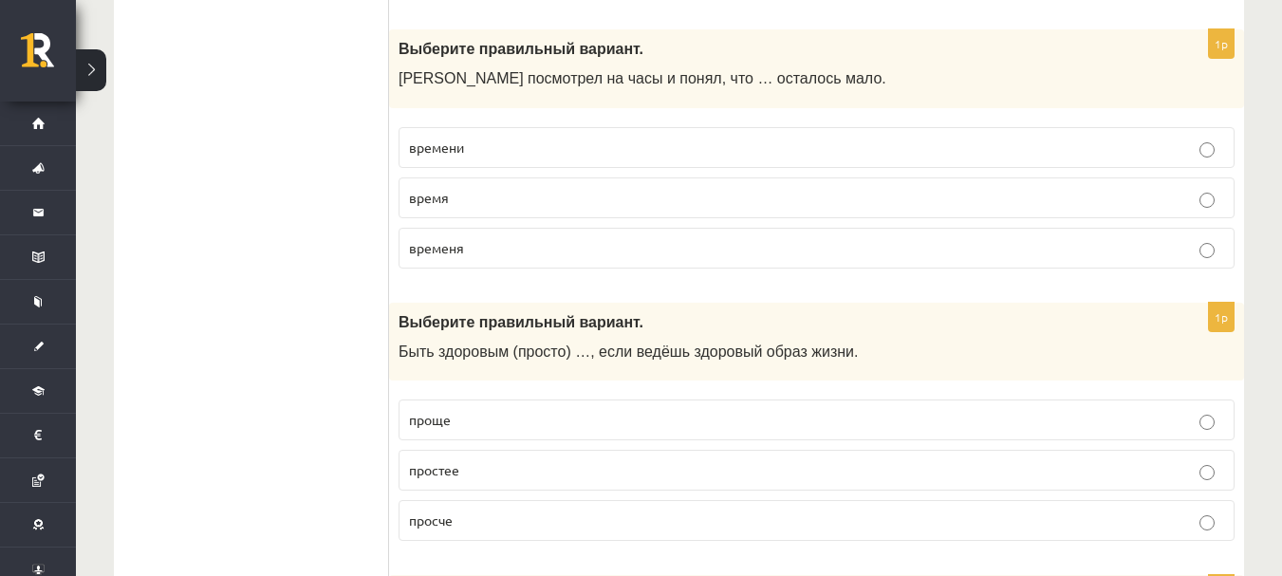
scroll to position [2707, 0]
click at [520, 151] on p "времени" at bounding box center [816, 147] width 815 height 20
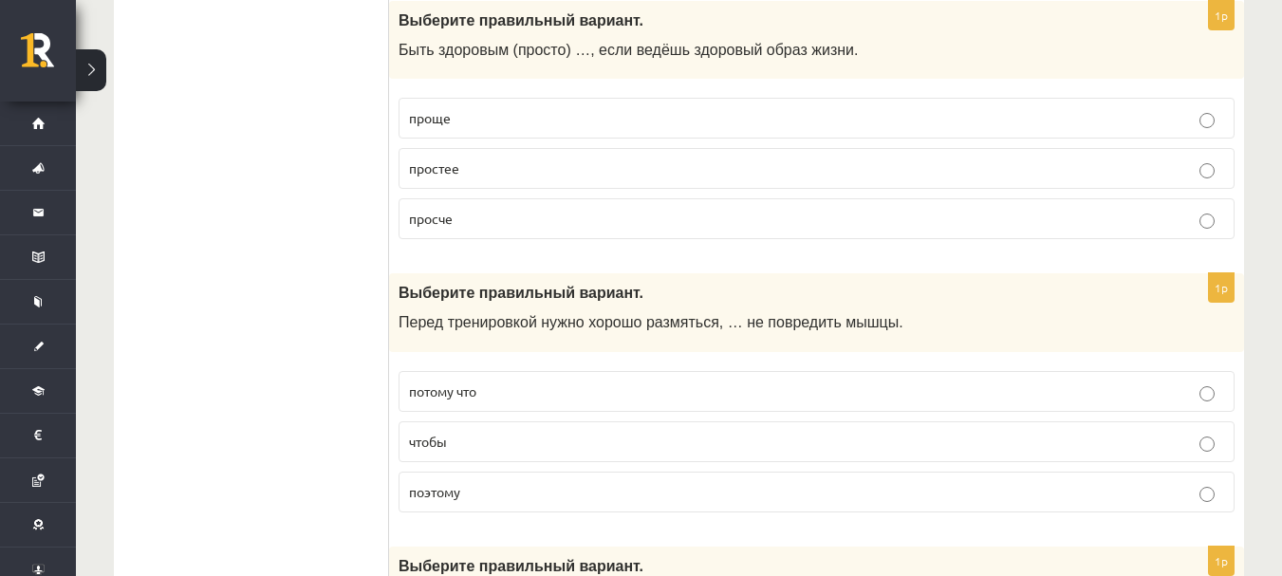
scroll to position [3010, 0]
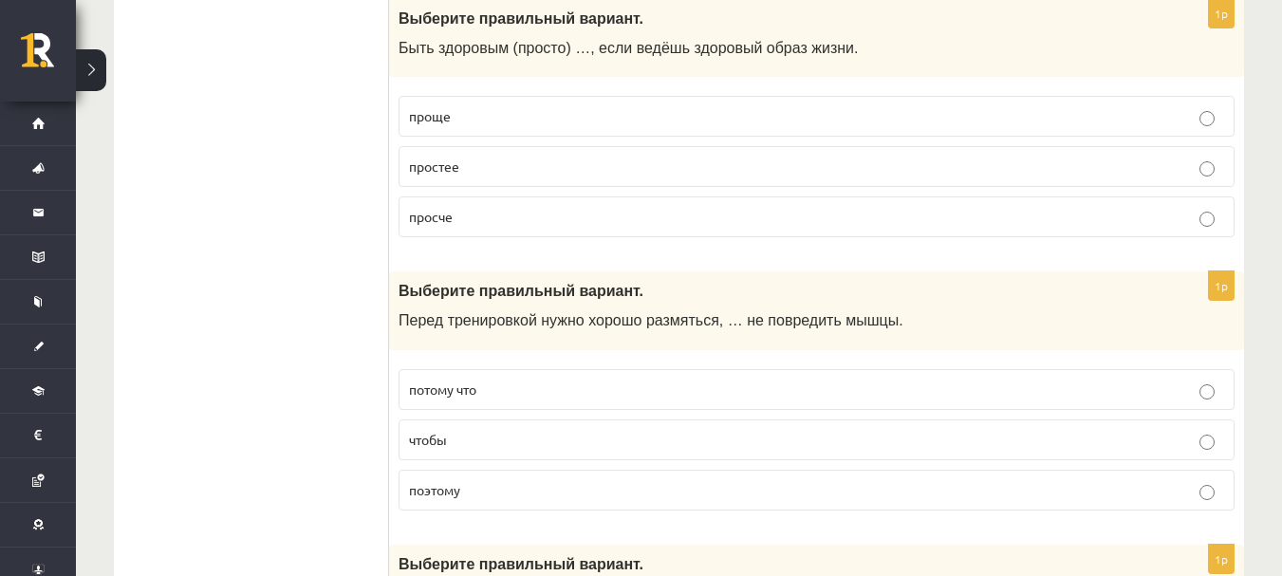
click at [629, 119] on p "проще" at bounding box center [816, 116] width 815 height 20
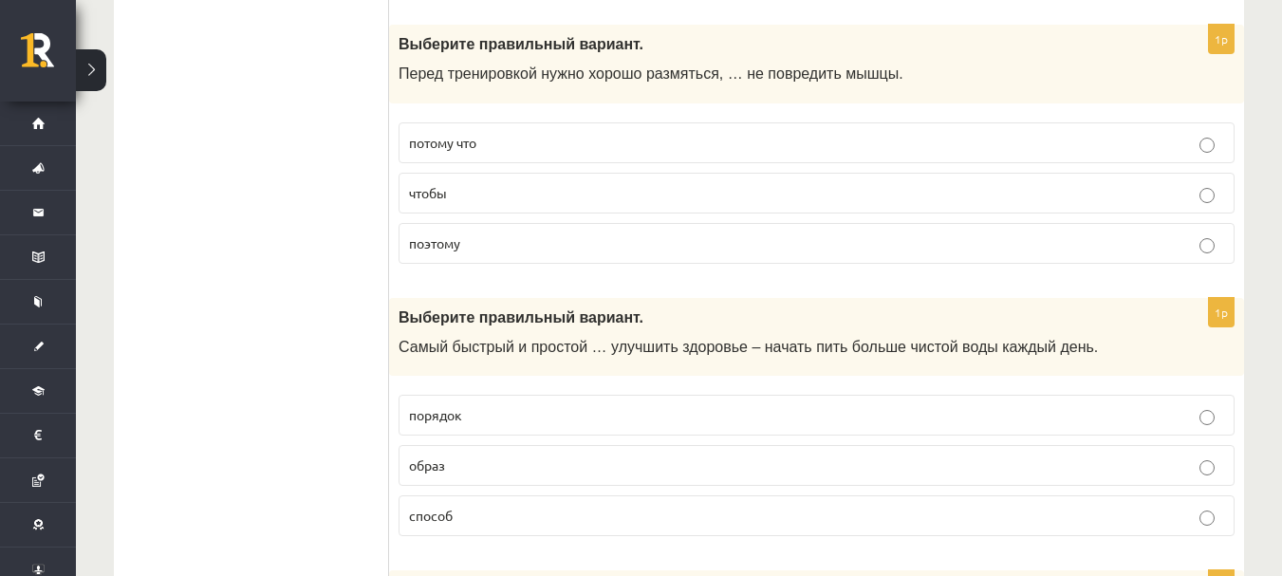
scroll to position [3258, 0]
click at [553, 182] on p "чтобы" at bounding box center [816, 192] width 815 height 20
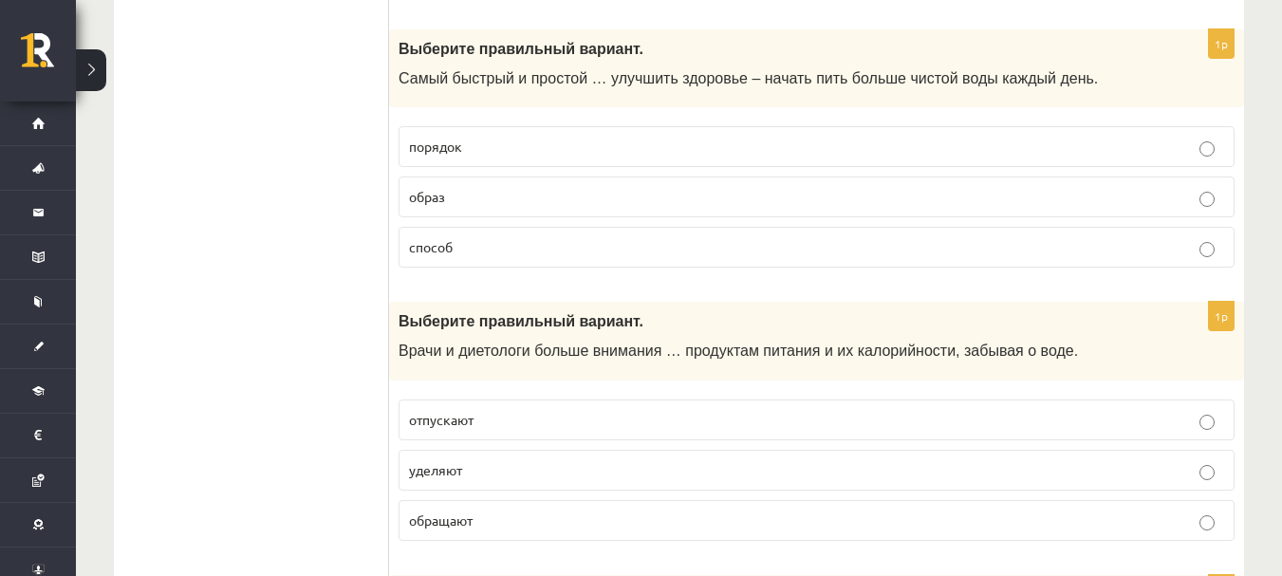
scroll to position [3527, 0]
click at [493, 254] on p "способ" at bounding box center [816, 246] width 815 height 20
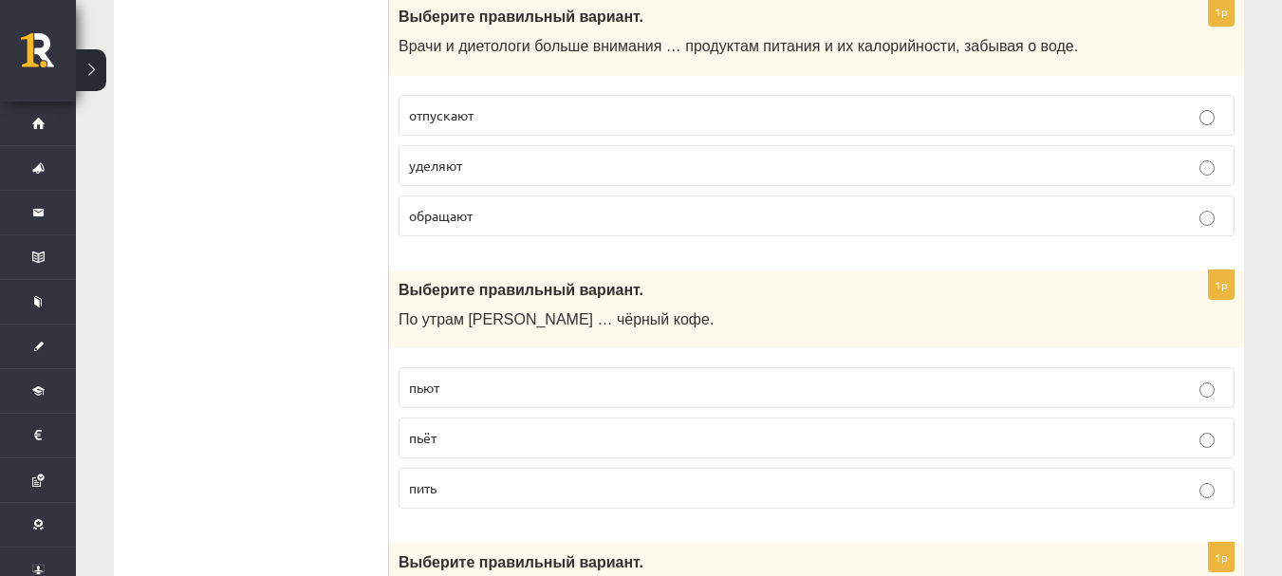
scroll to position [3849, 0]
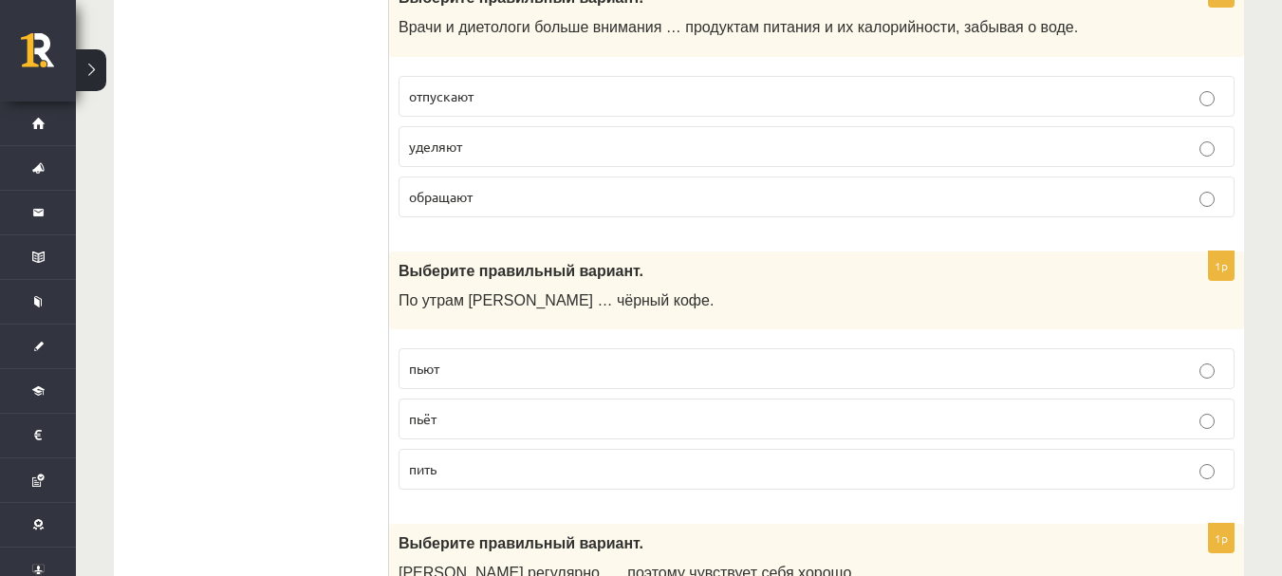
click at [566, 153] on p "уделяют" at bounding box center [816, 147] width 815 height 20
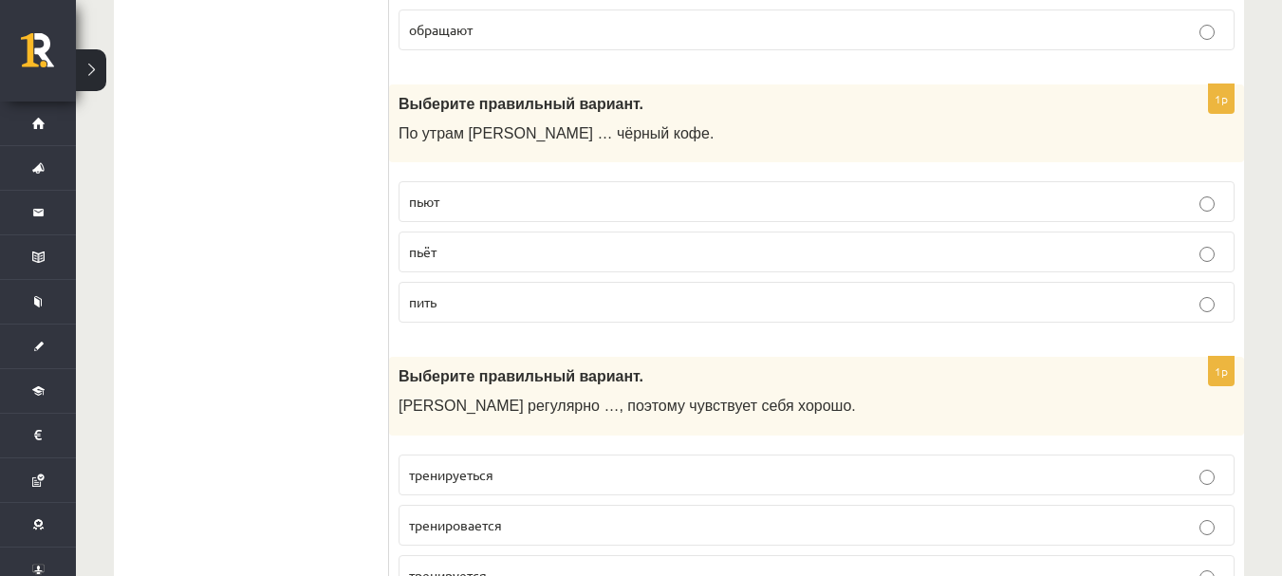
scroll to position [4050, 0]
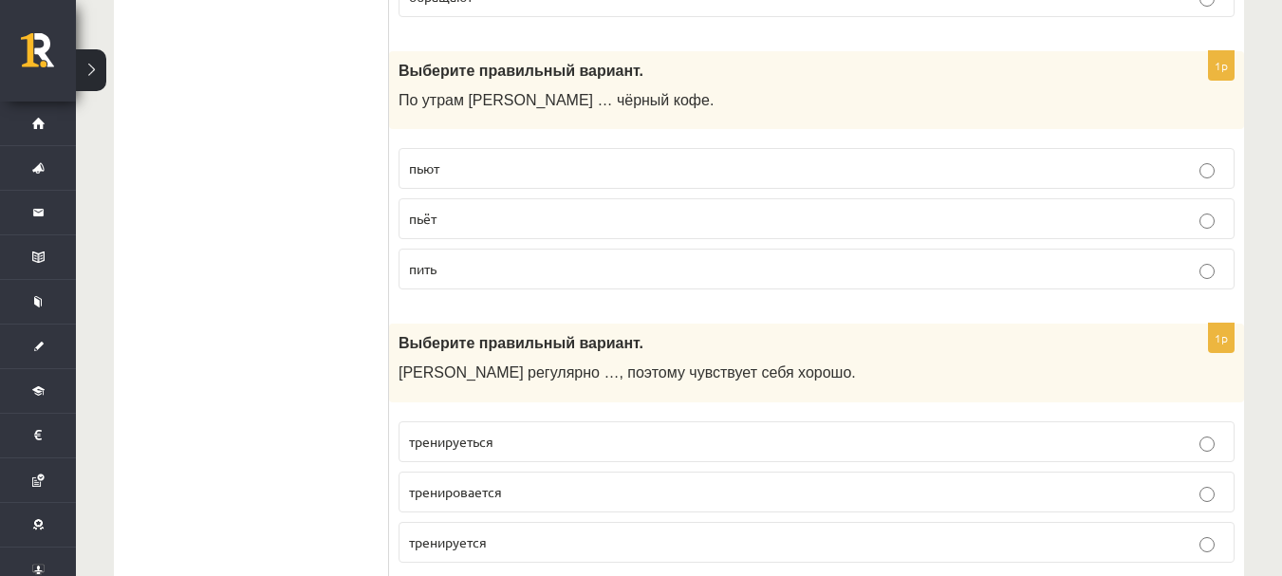
click at [519, 227] on p "пьёт" at bounding box center [816, 219] width 815 height 20
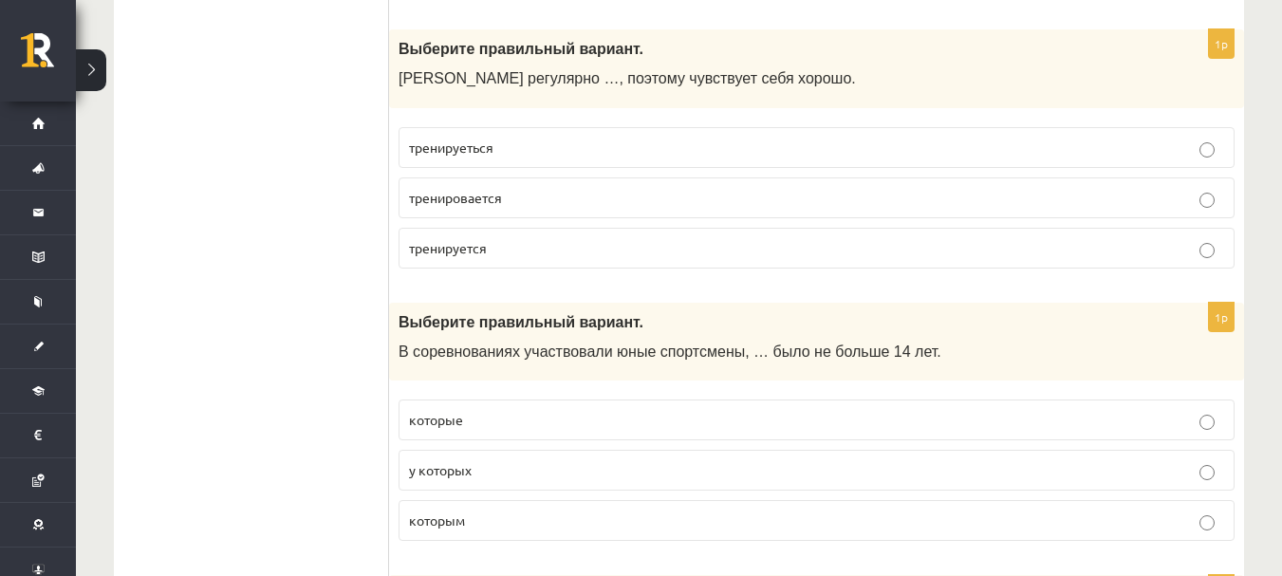
scroll to position [4345, 0]
click at [539, 149] on p "тренируеться" at bounding box center [816, 147] width 815 height 20
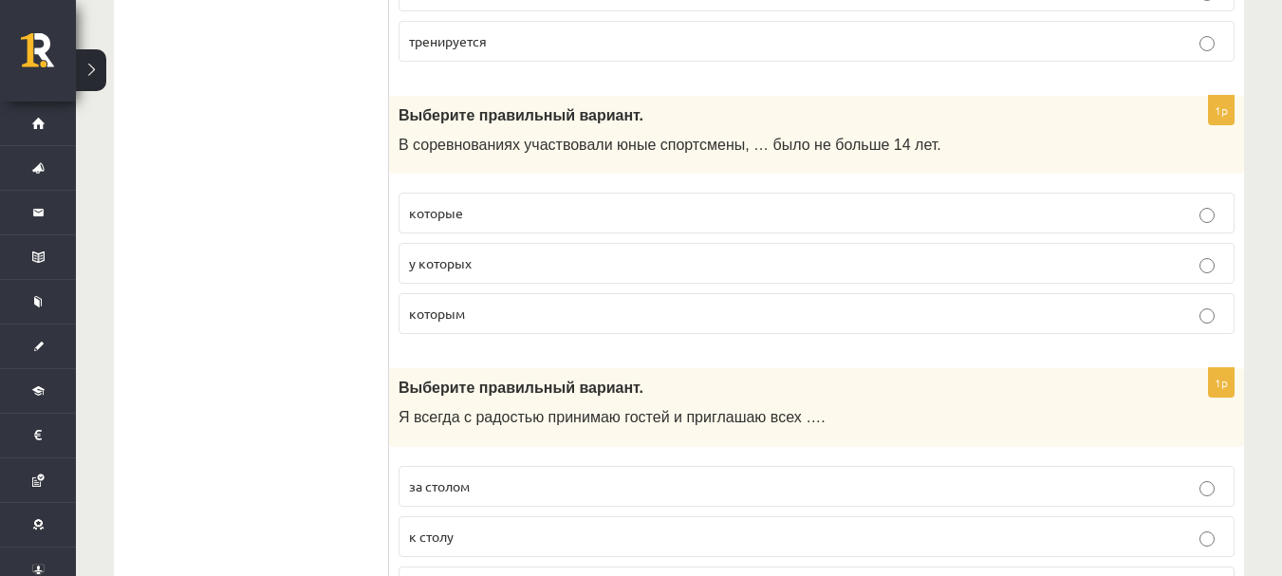
scroll to position [4557, 0]
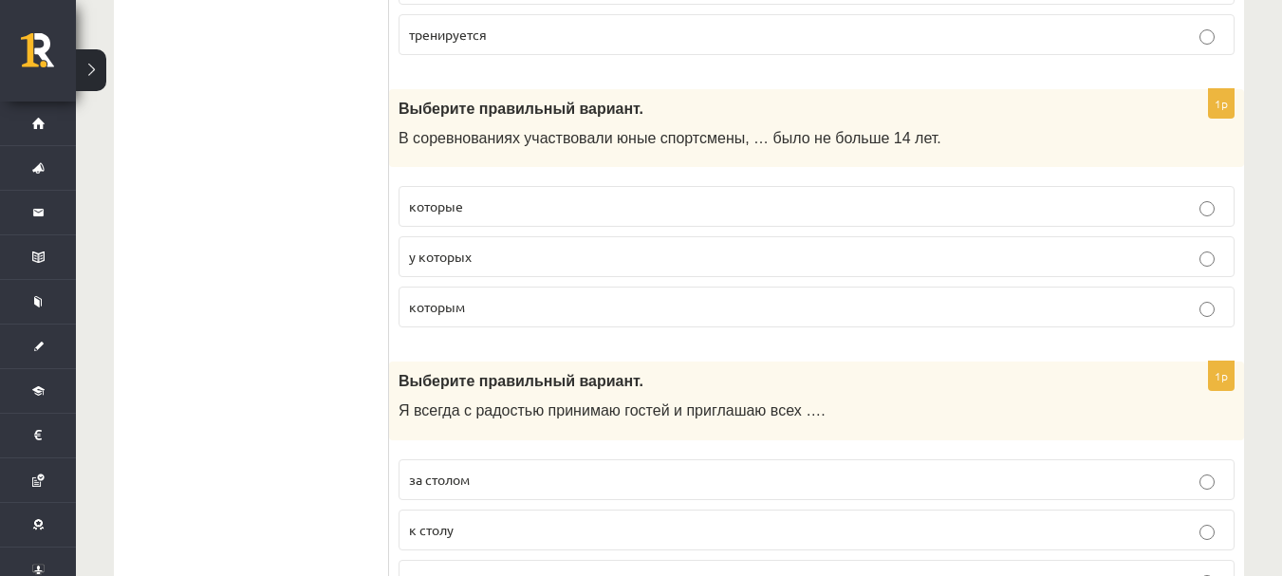
click at [555, 305] on p "которым" at bounding box center [816, 307] width 815 height 20
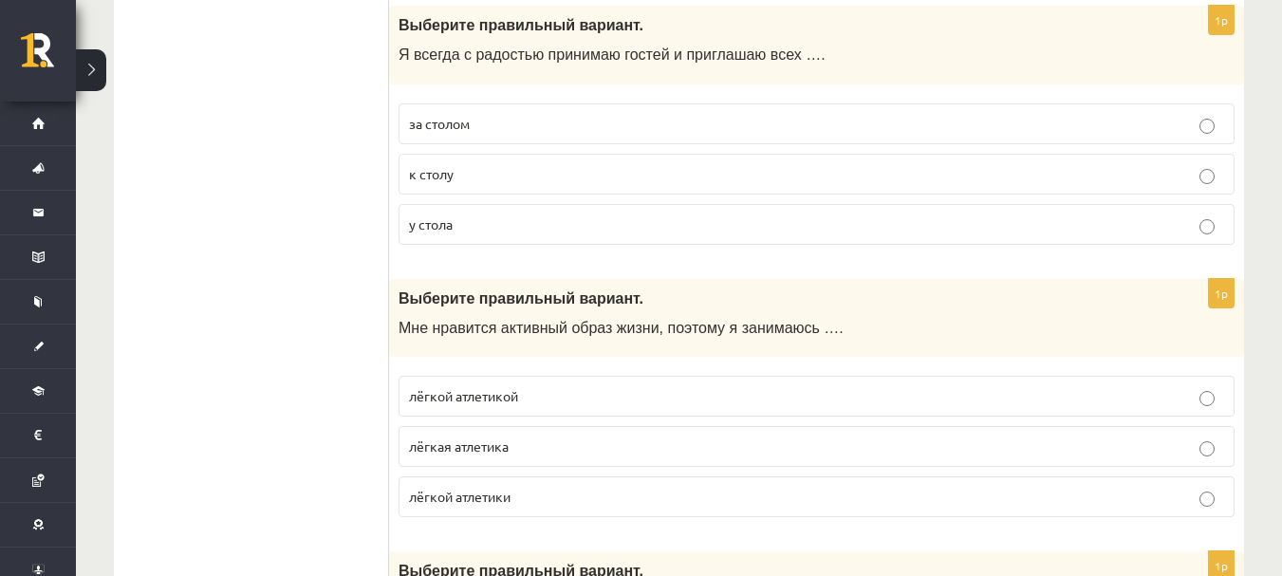
scroll to position [4914, 0]
click at [560, 159] on label "к столу" at bounding box center [817, 173] width 836 height 41
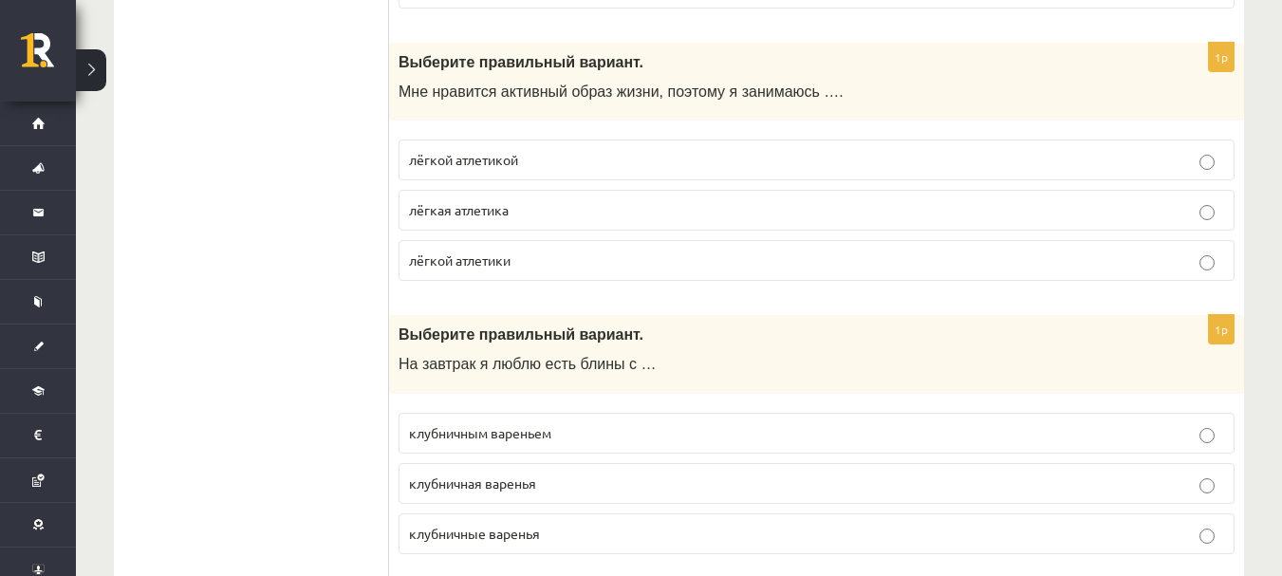
scroll to position [5179, 0]
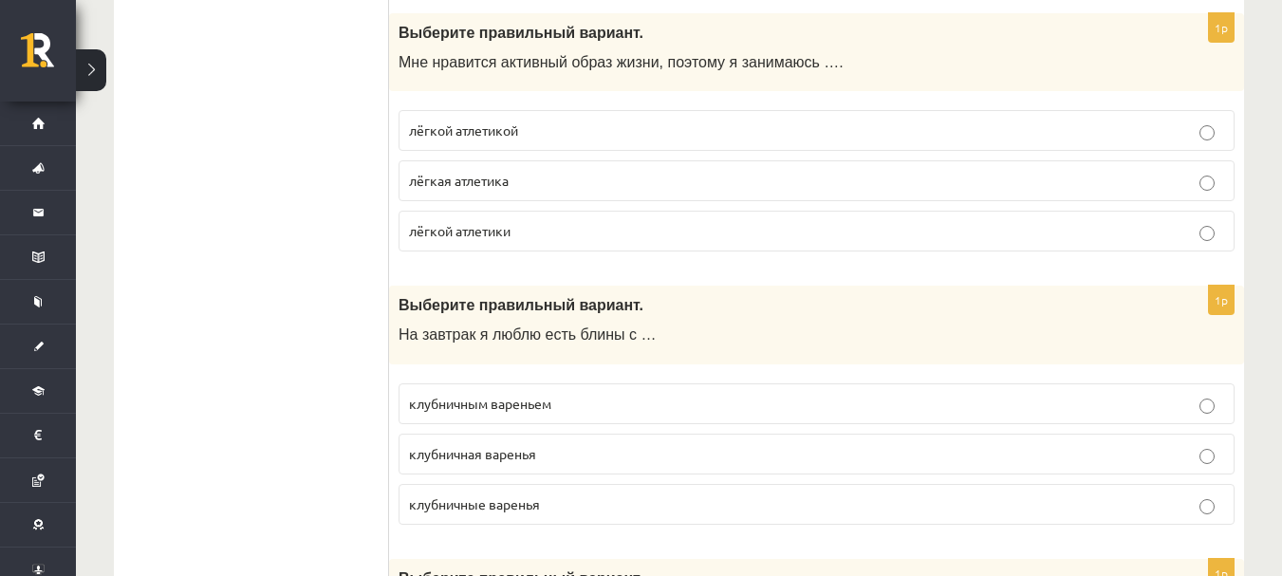
click at [606, 120] on label "лёгкой атлетикой" at bounding box center [817, 130] width 836 height 41
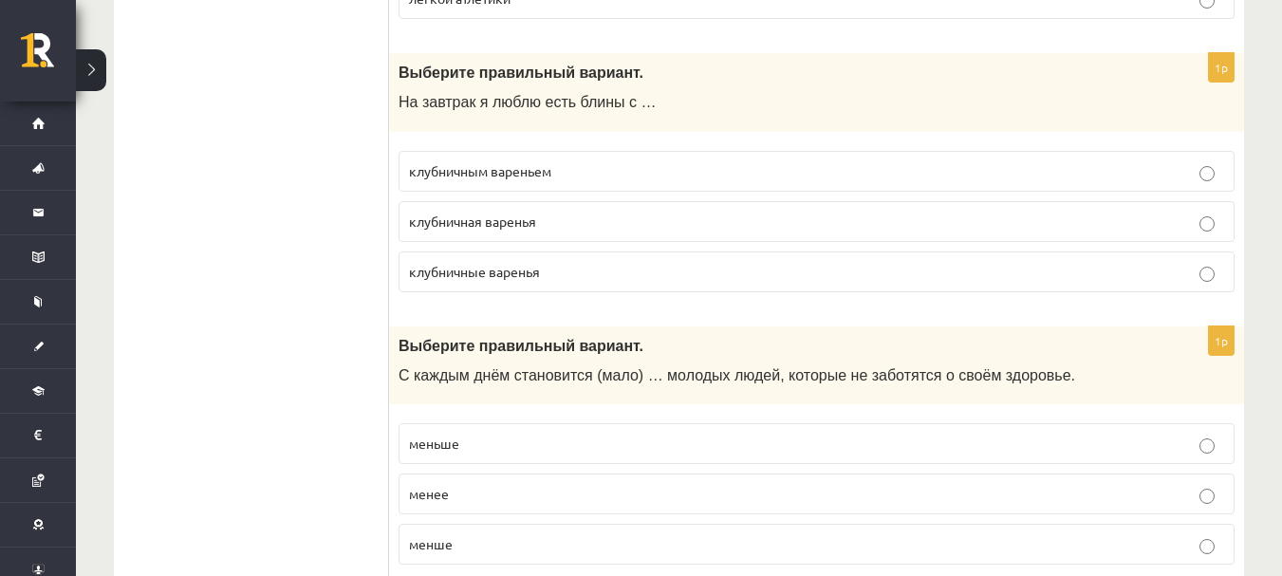
scroll to position [5413, 0]
click at [641, 170] on p "клубничным вареньем" at bounding box center [816, 170] width 815 height 20
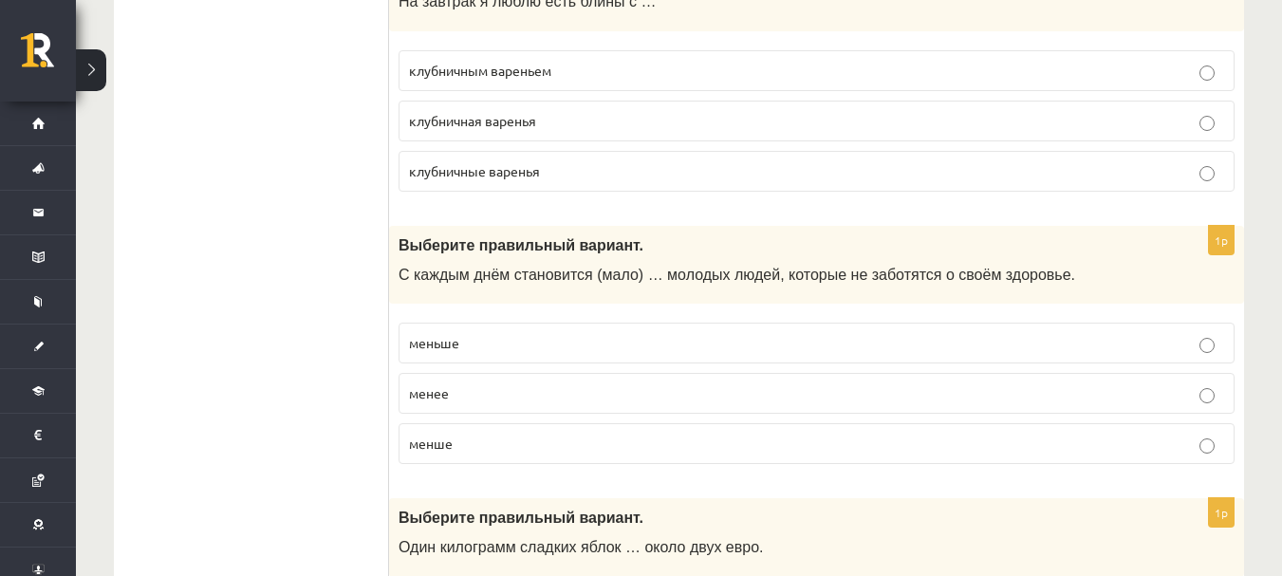
scroll to position [5504, 0]
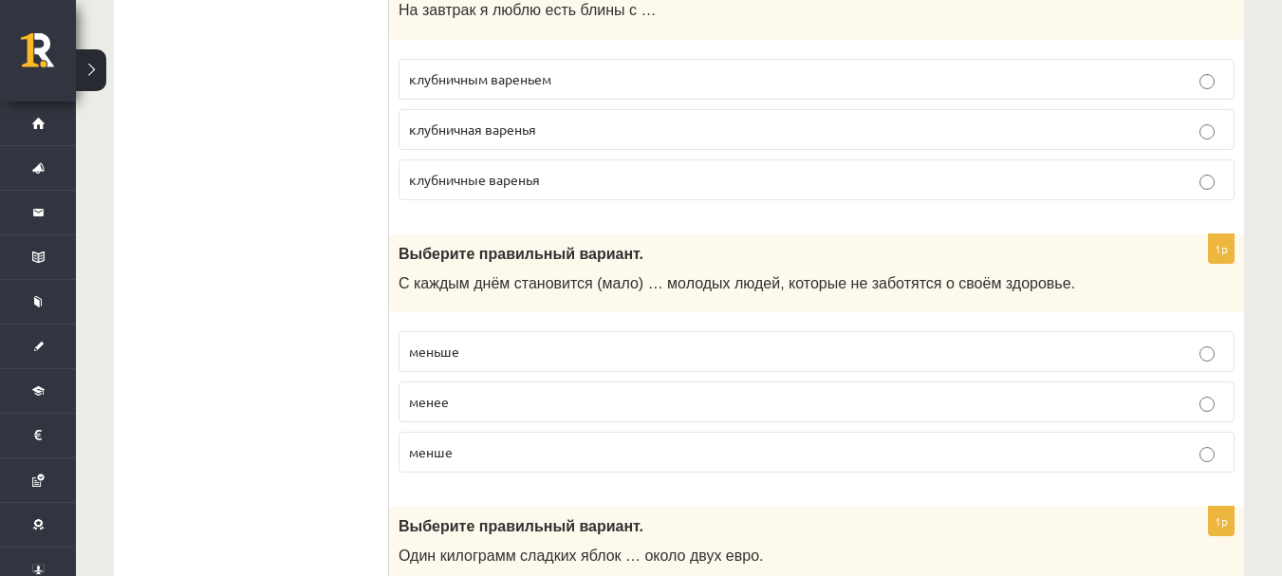
click at [556, 351] on p "меньше" at bounding box center [816, 352] width 815 height 20
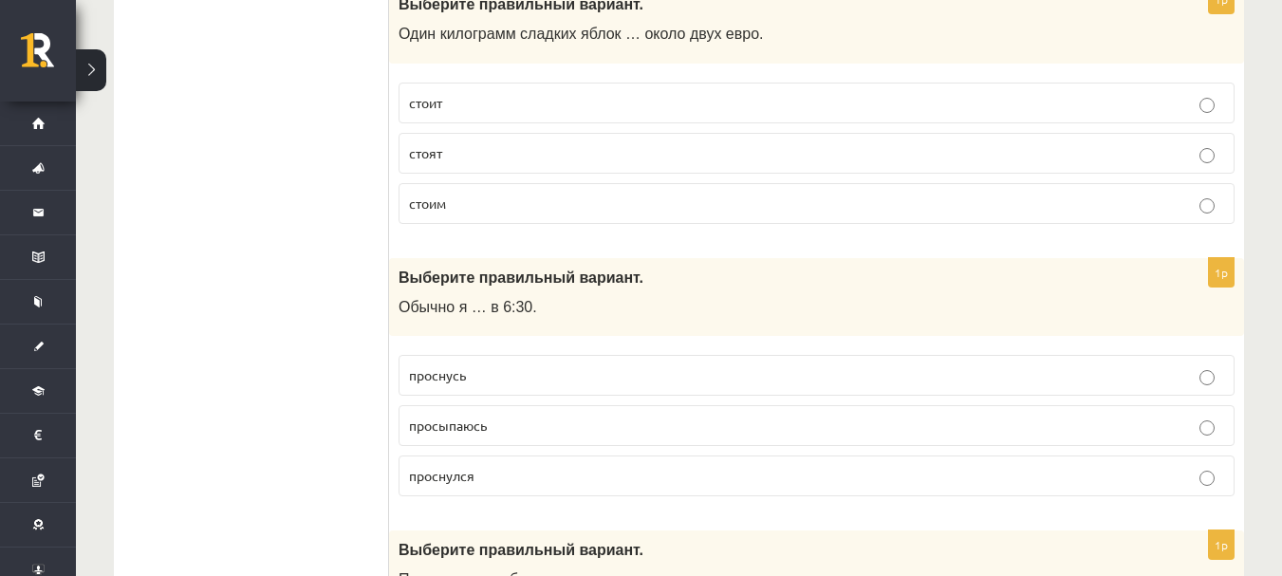
scroll to position [6085, 0]
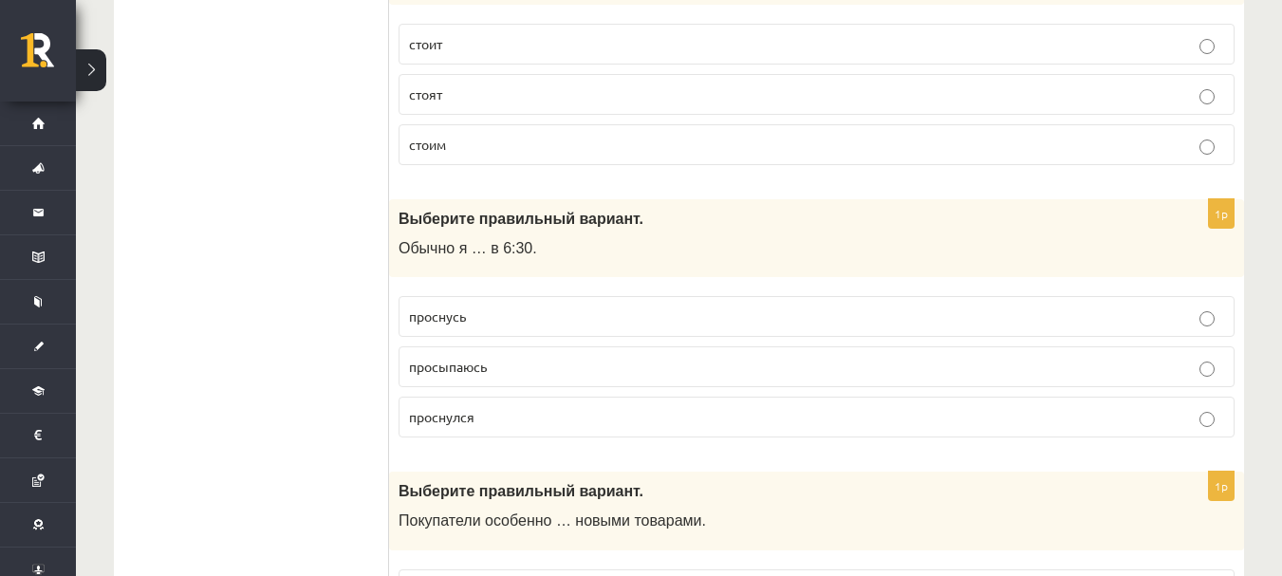
click at [582, 47] on p "стоит" at bounding box center [816, 44] width 815 height 20
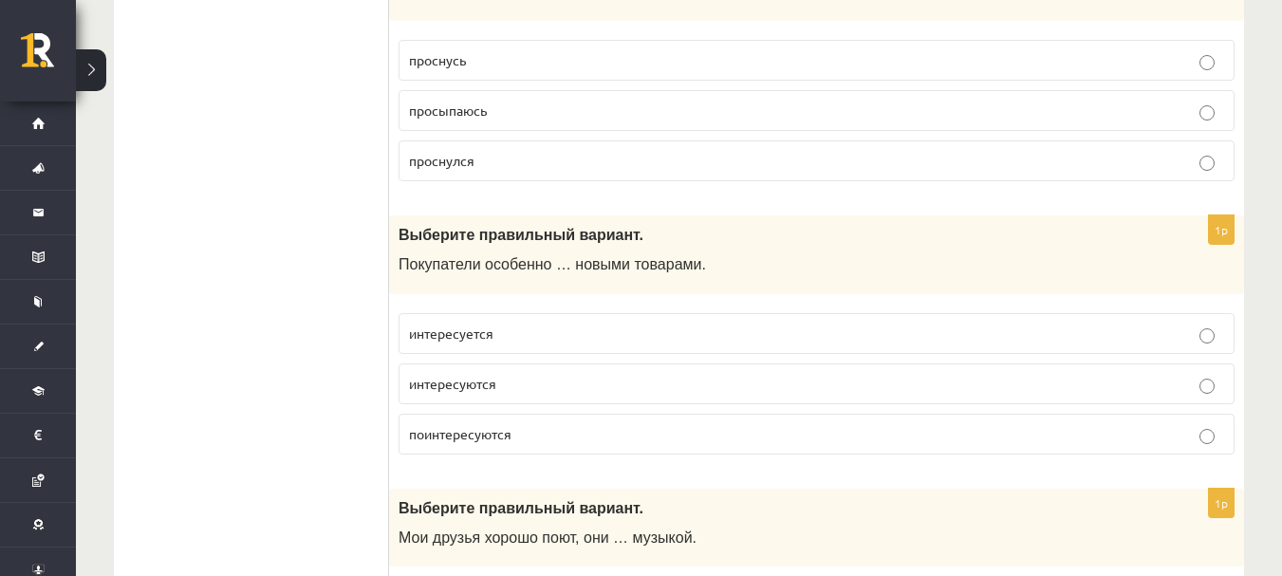
scroll to position [6342, 0]
click at [552, 114] on p "просыпаюсь" at bounding box center [816, 110] width 815 height 20
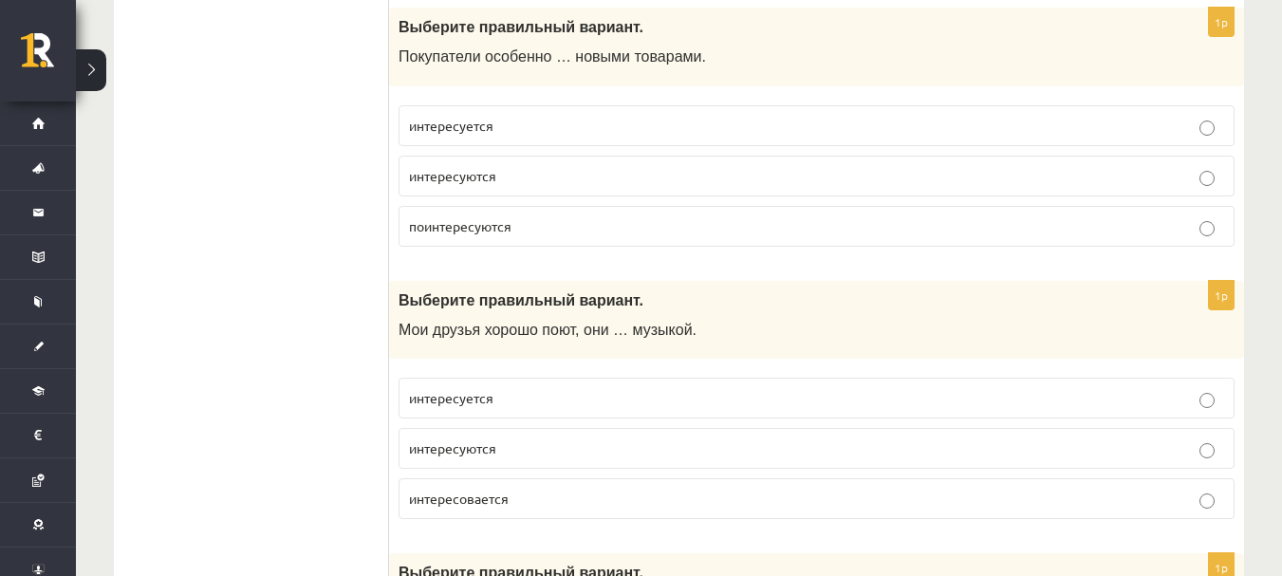
scroll to position [6584, 0]
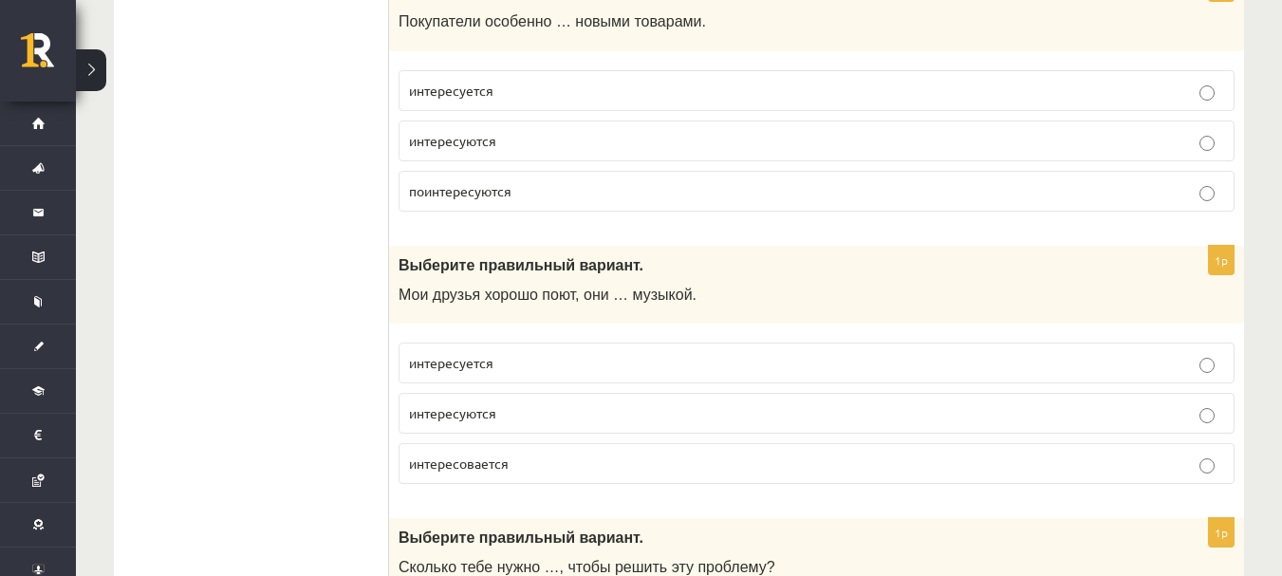
click at [552, 141] on p "интересуются" at bounding box center [816, 141] width 815 height 20
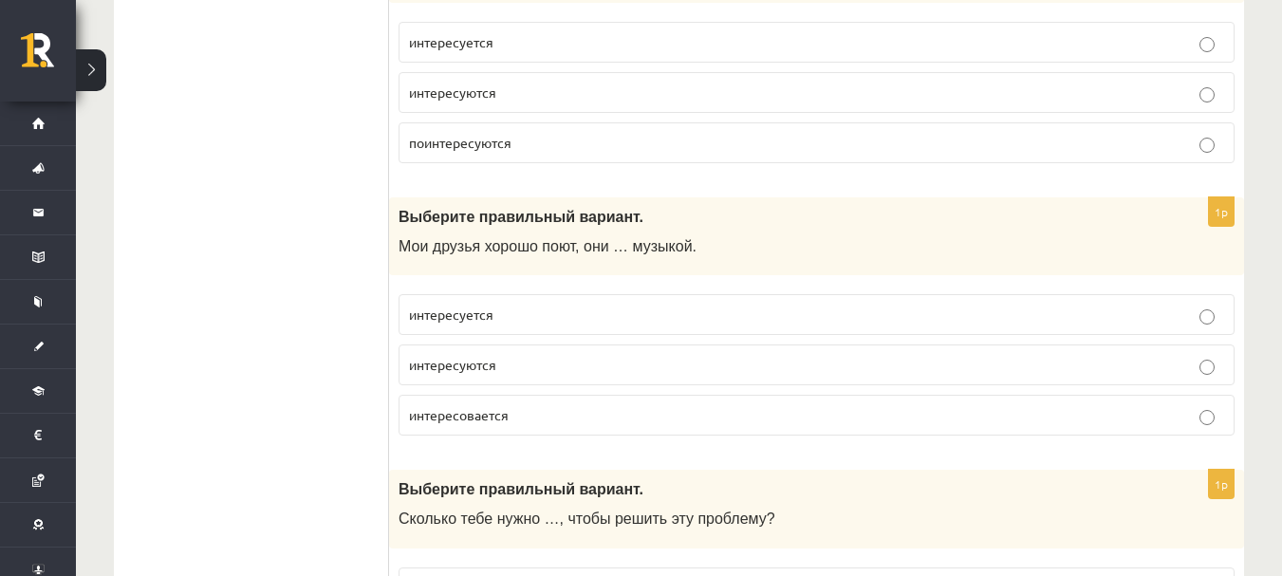
scroll to position [6632, 0]
click at [528, 367] on p "интересуются" at bounding box center [816, 366] width 815 height 20
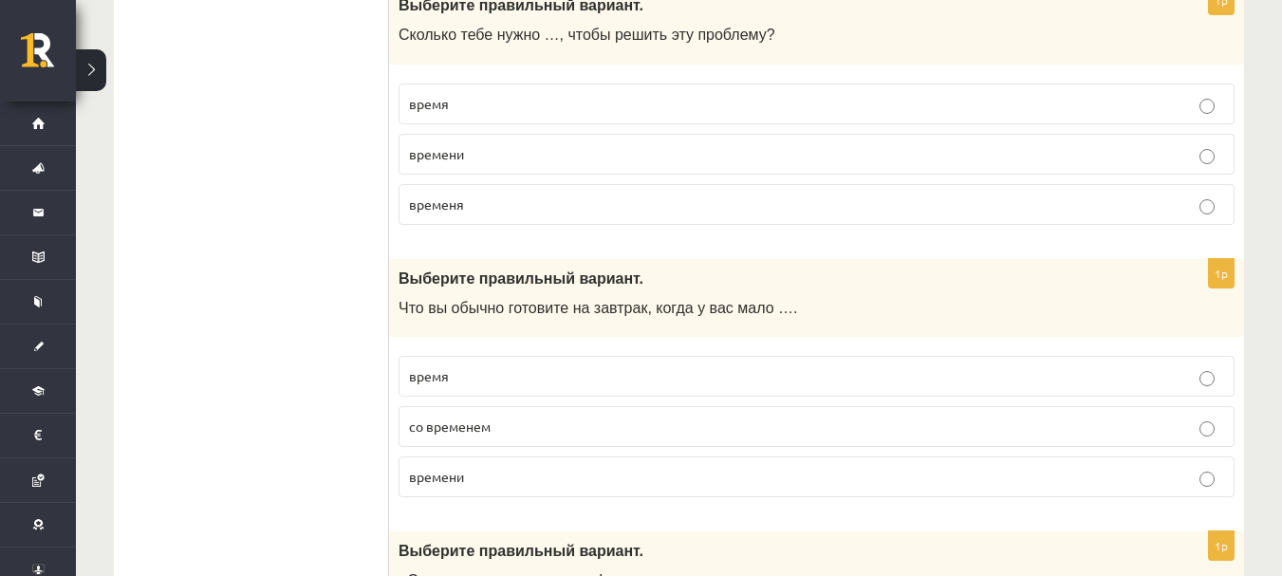
scroll to position [7122, 0]
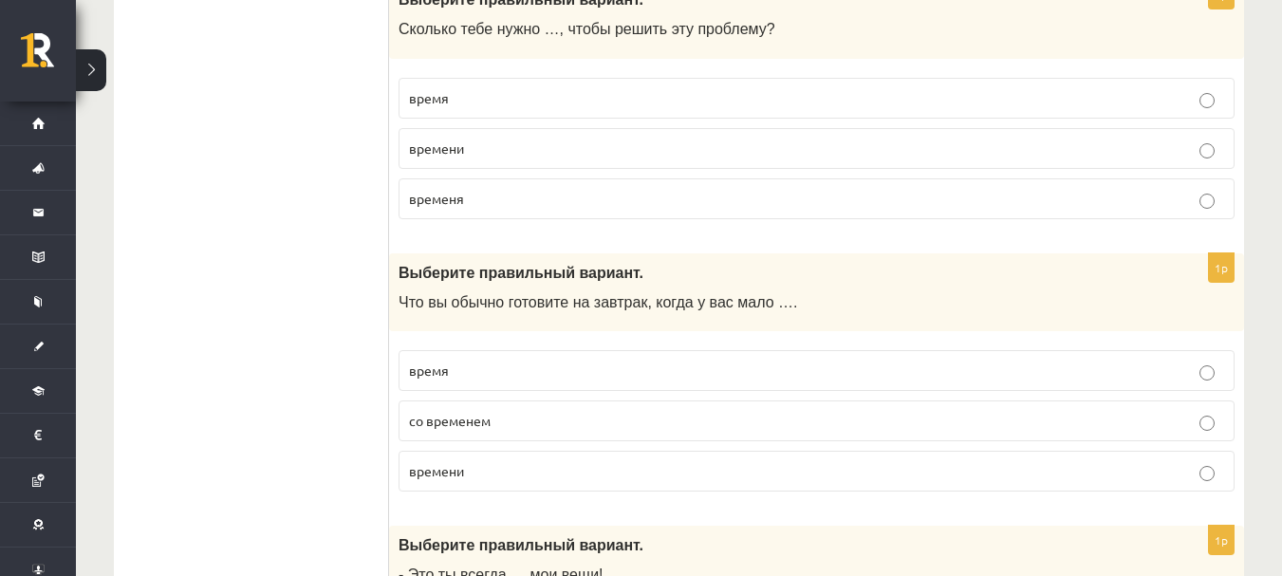
click at [482, 148] on p "времени" at bounding box center [816, 149] width 815 height 20
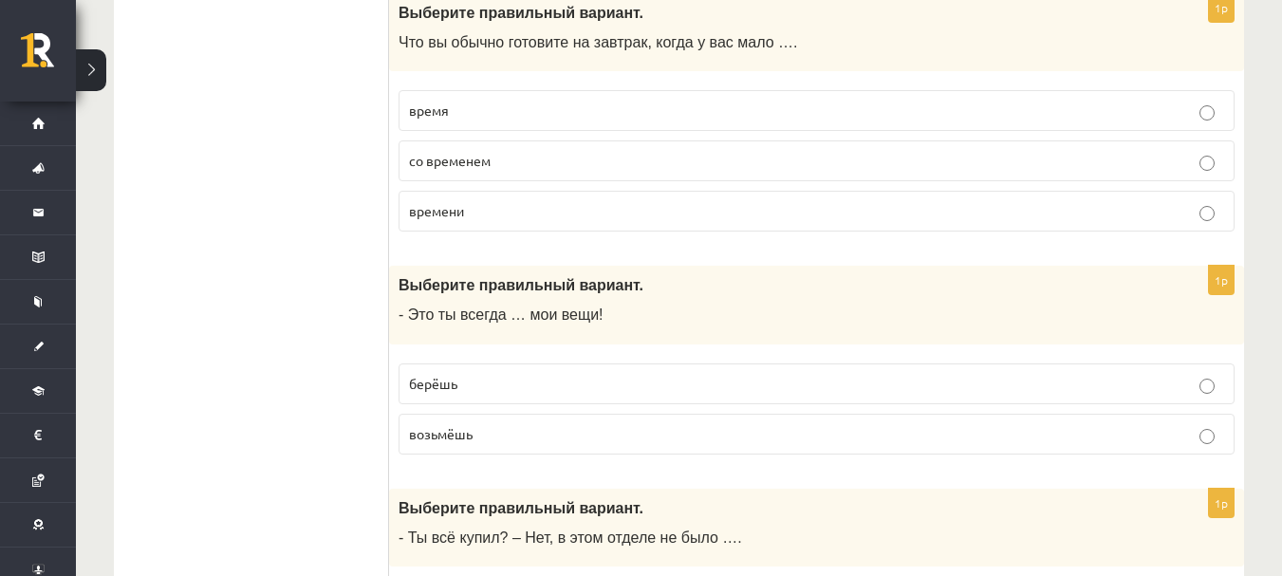
scroll to position [7383, 0]
click at [515, 214] on p "времени" at bounding box center [816, 210] width 815 height 20
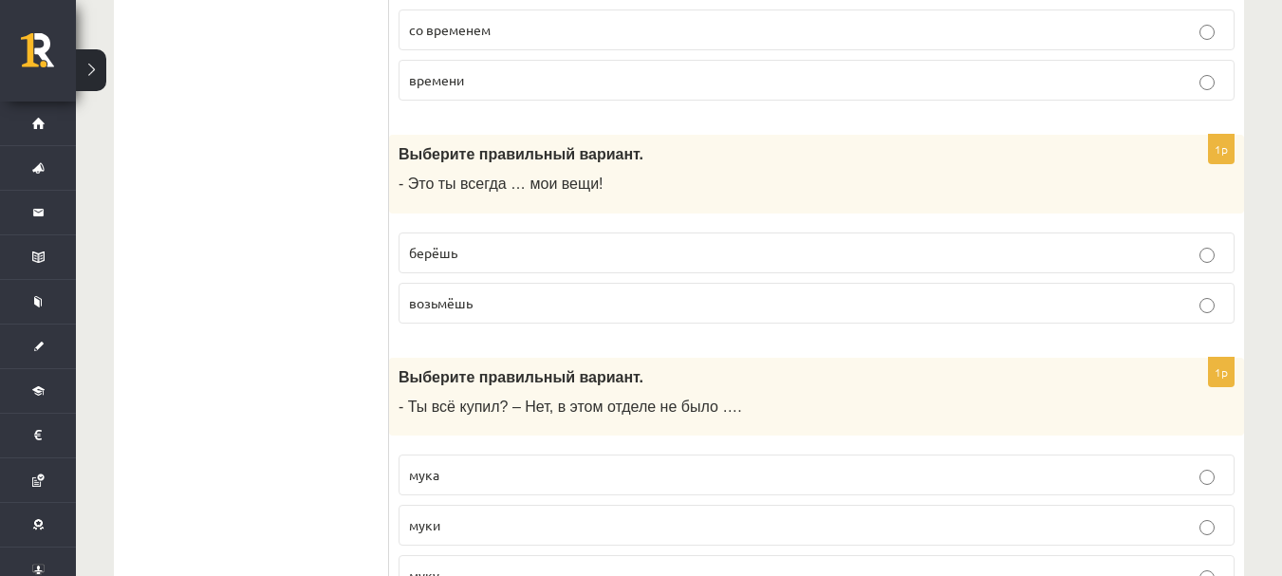
scroll to position [7606, 0]
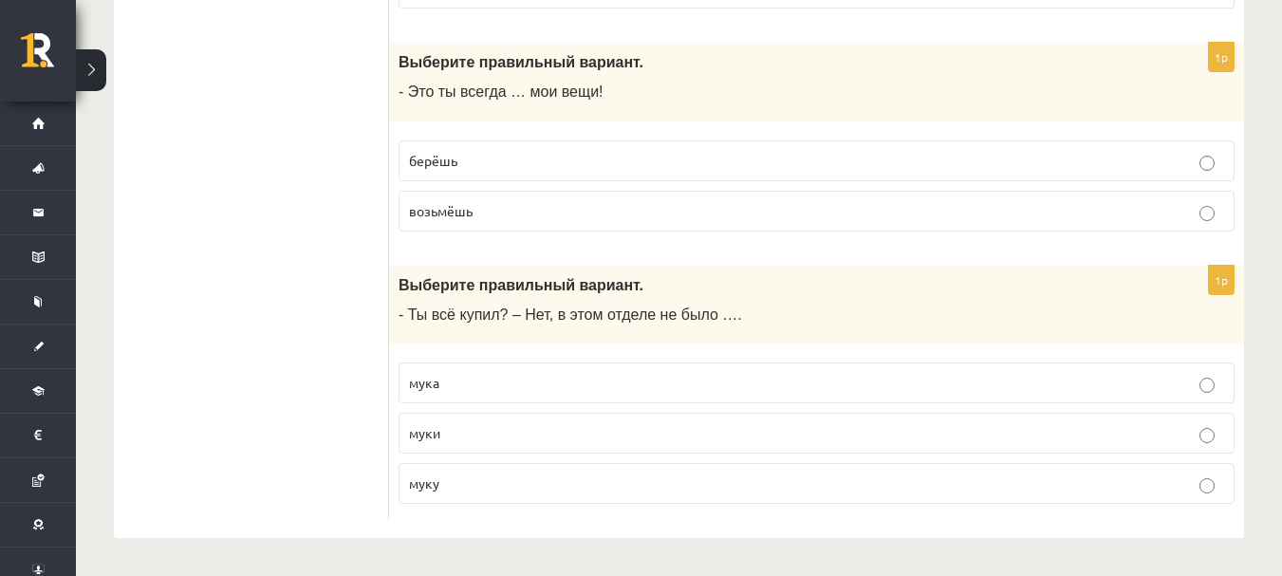
click at [638, 157] on p "берёшь" at bounding box center [816, 161] width 815 height 20
click at [468, 430] on p "муки" at bounding box center [816, 433] width 815 height 20
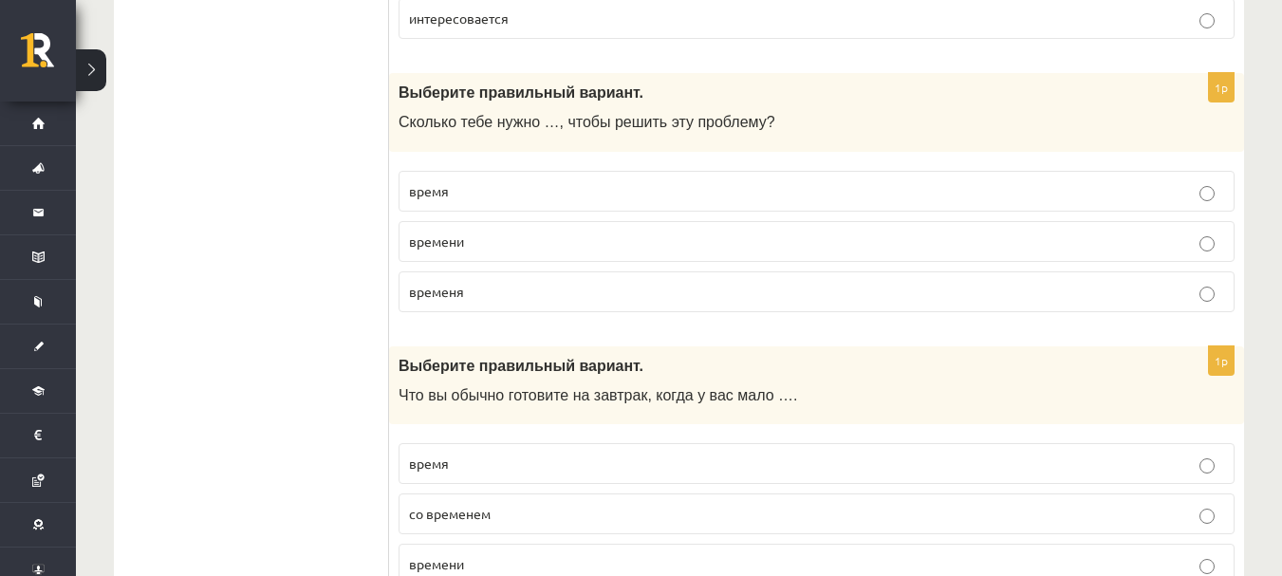
scroll to position [7028, 0]
click at [596, 185] on p "время" at bounding box center [816, 192] width 815 height 20
click at [600, 243] on p "времени" at bounding box center [816, 243] width 815 height 20
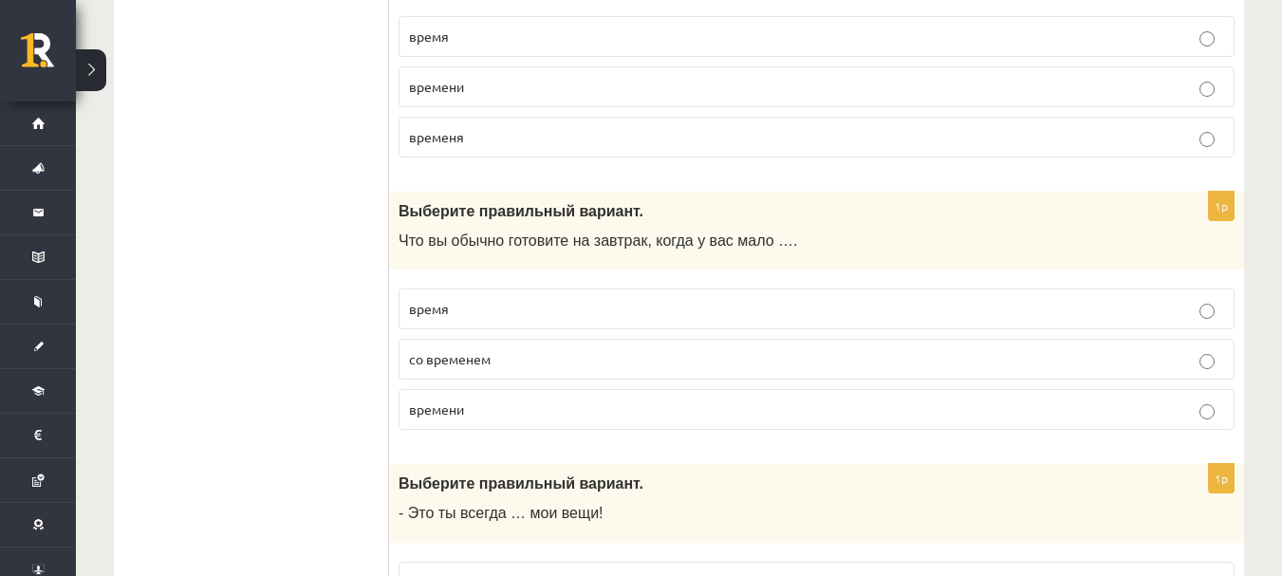
scroll to position [7185, 0]
click at [649, 100] on label "времени" at bounding box center [817, 85] width 836 height 41
click at [662, 144] on p "временя" at bounding box center [816, 136] width 815 height 20
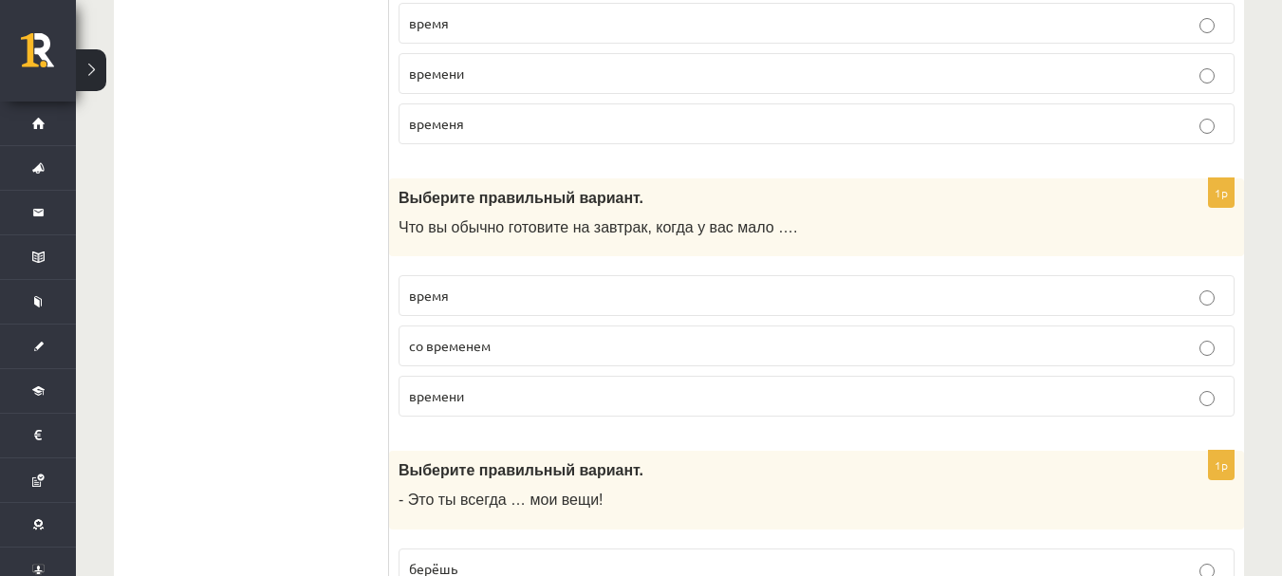
scroll to position [7196, 0]
click at [665, 275] on fieldset "время со временем времени" at bounding box center [817, 345] width 836 height 157
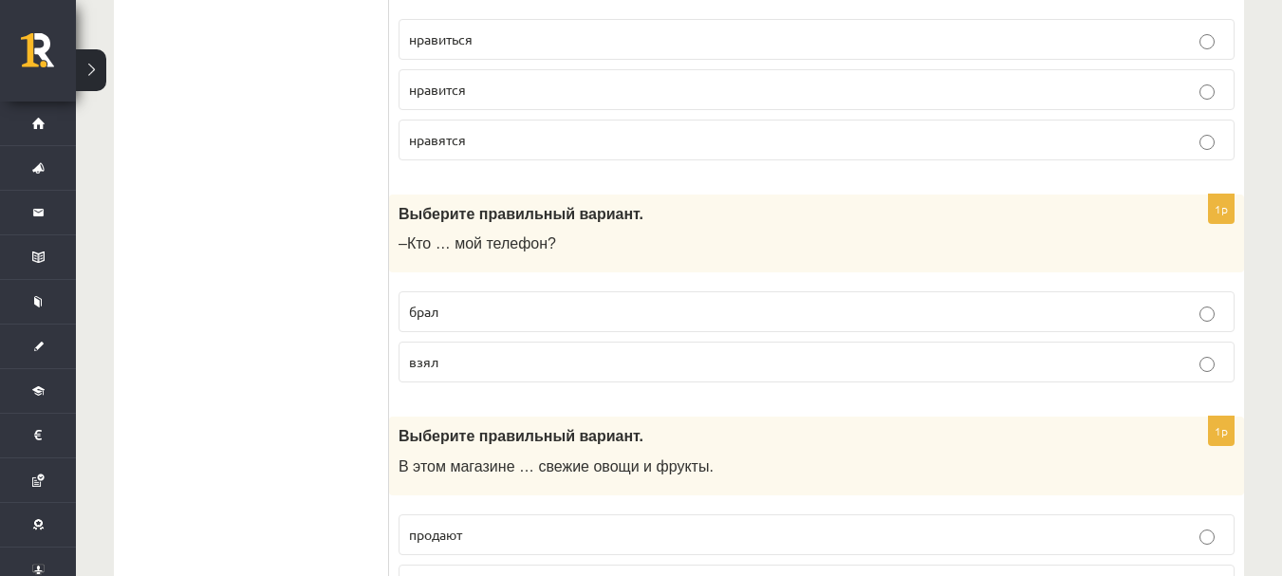
scroll to position [0, 0]
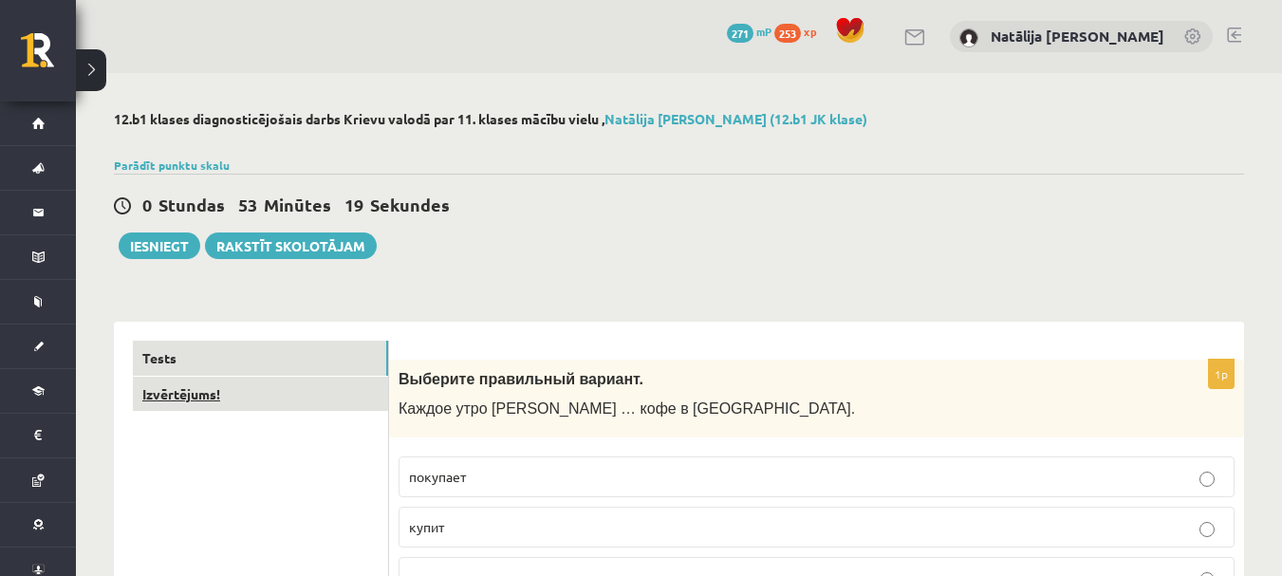
click at [273, 382] on link "Izvērtējums!" at bounding box center [260, 394] width 255 height 35
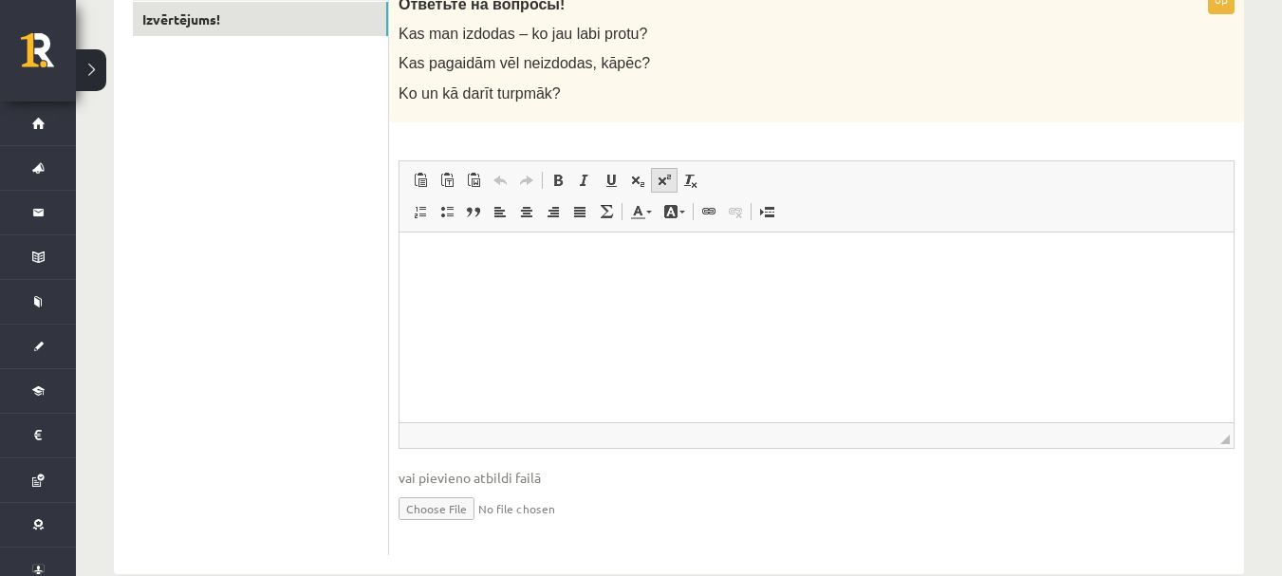
scroll to position [413, 0]
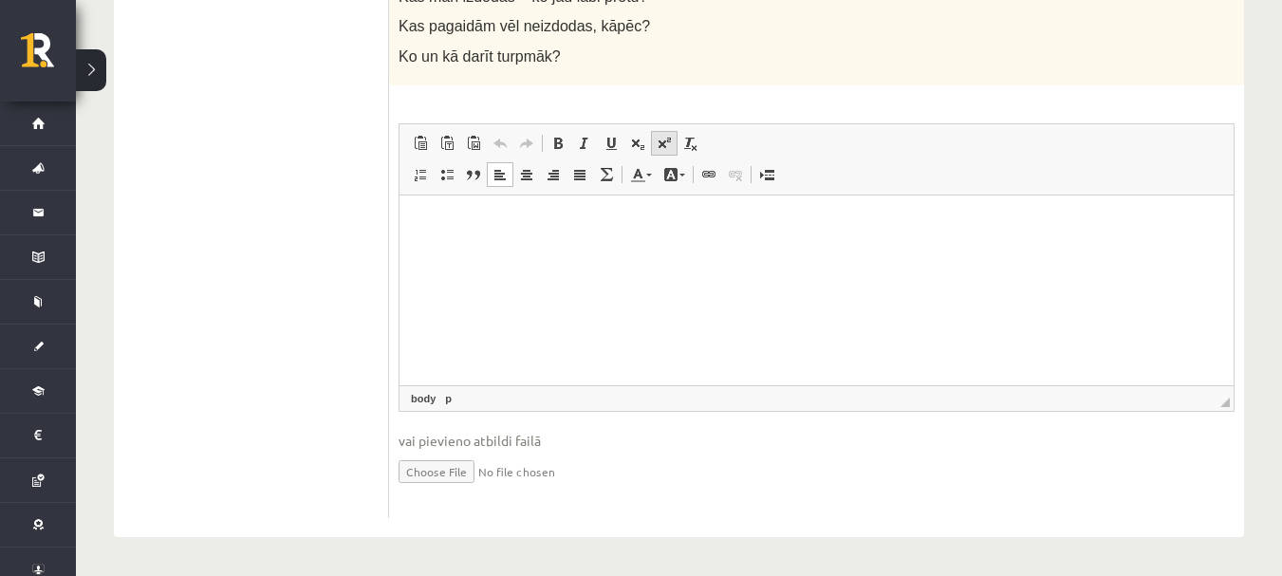
click at [661, 253] on html at bounding box center [817, 224] width 834 height 58
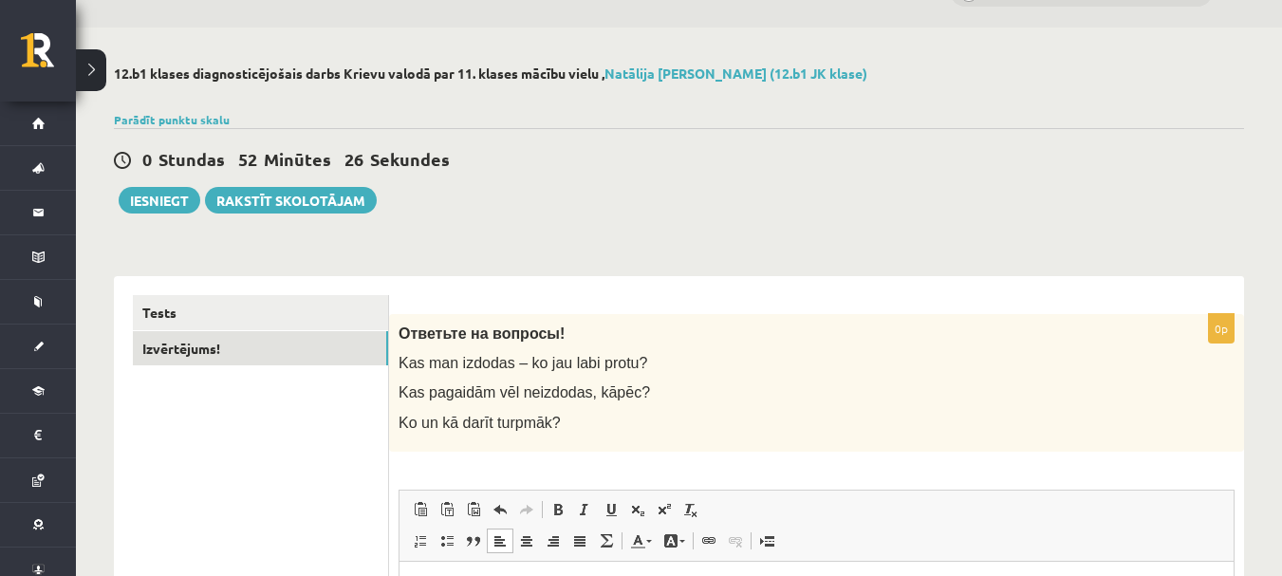
scroll to position [45, 0]
click at [174, 205] on button "Iesniegt" at bounding box center [160, 201] width 82 height 27
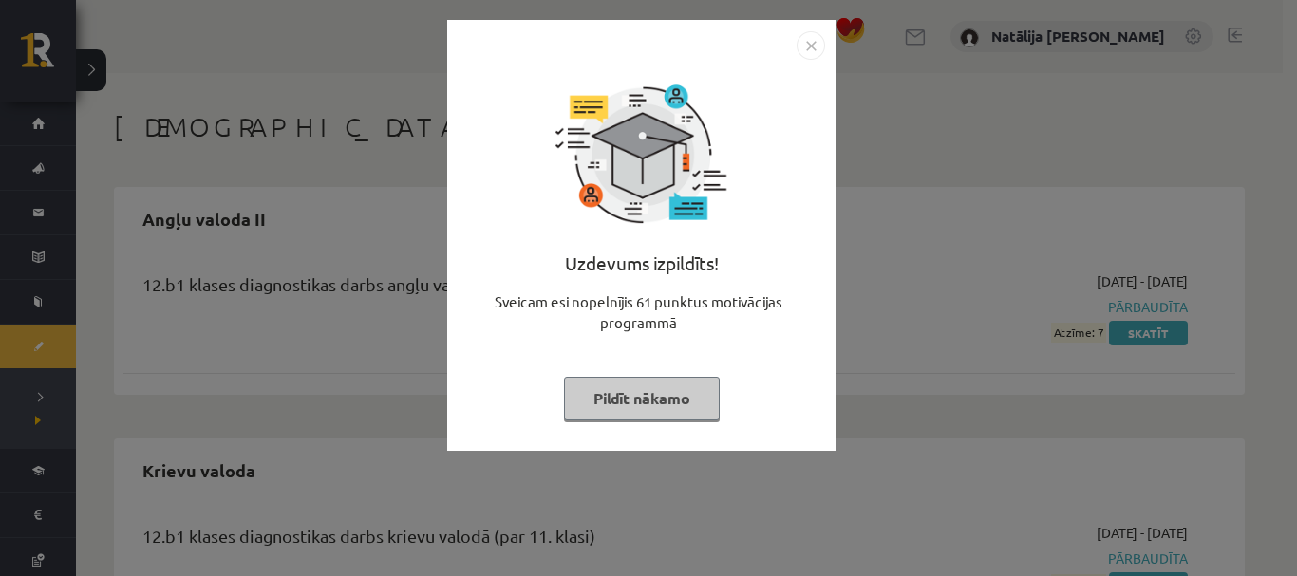
click at [683, 401] on button "Pildīt nākamo" at bounding box center [642, 399] width 156 height 44
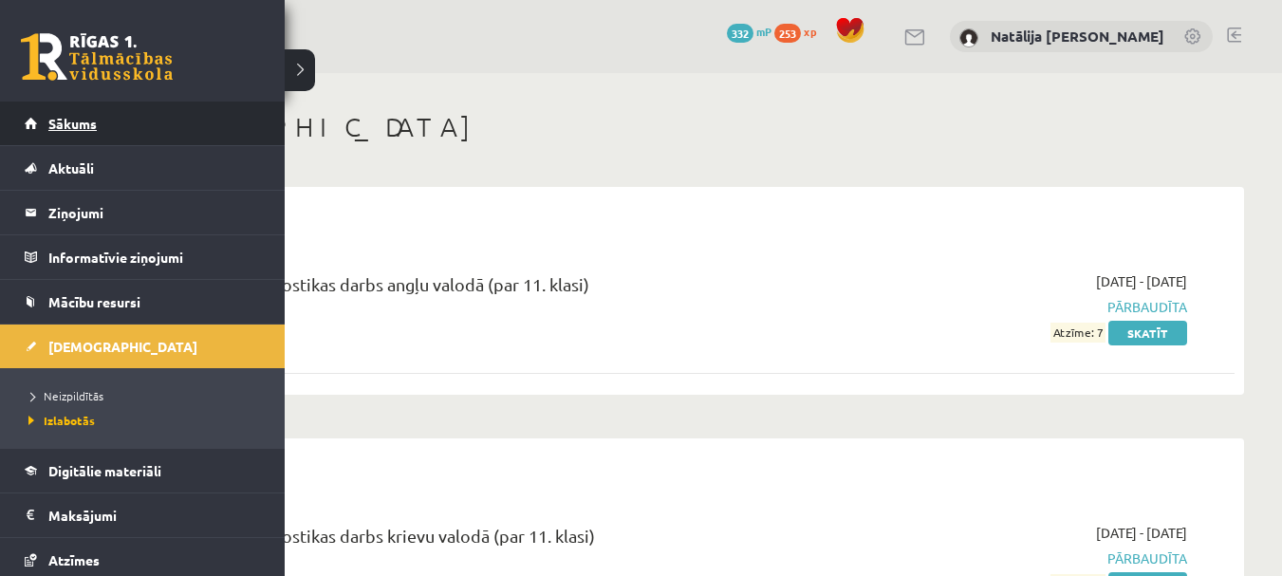
click at [158, 135] on link "Sākums" at bounding box center [143, 124] width 236 height 44
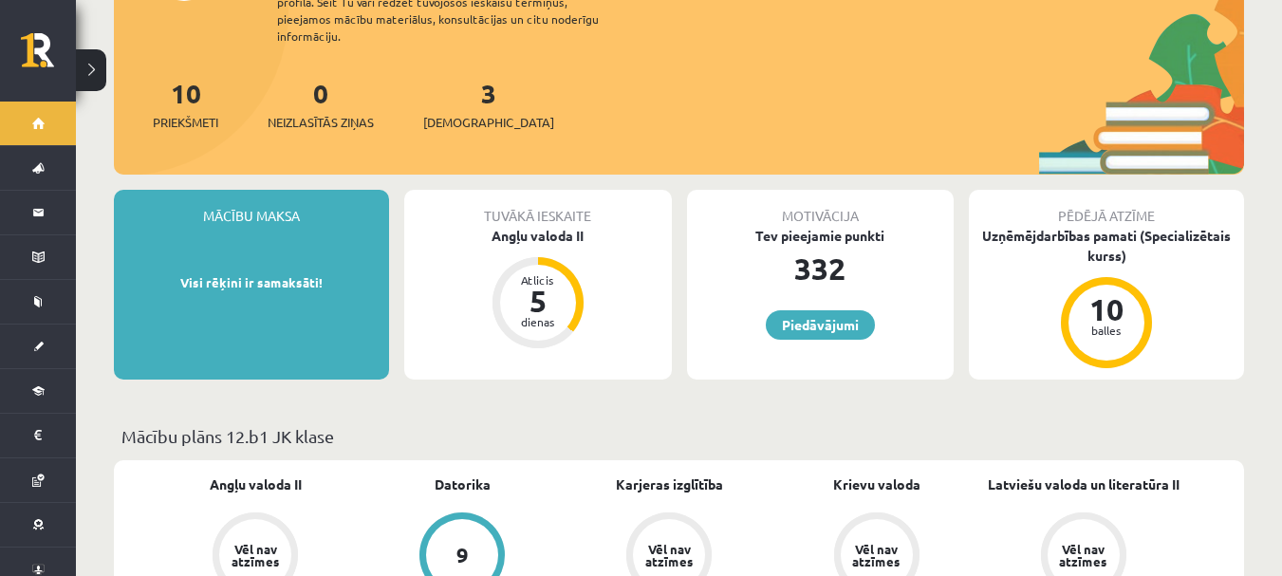
scroll to position [209, 0]
click at [429, 86] on div "3 Ieskaites" at bounding box center [488, 101] width 131 height 59
drag, startPoint x: 446, startPoint y: 103, endPoint x: 429, endPoint y: 86, distance: 24.2
click at [429, 86] on div "3 Ieskaites" at bounding box center [488, 101] width 131 height 59
click at [461, 112] on span "[DEMOGRAPHIC_DATA]" at bounding box center [488, 121] width 131 height 19
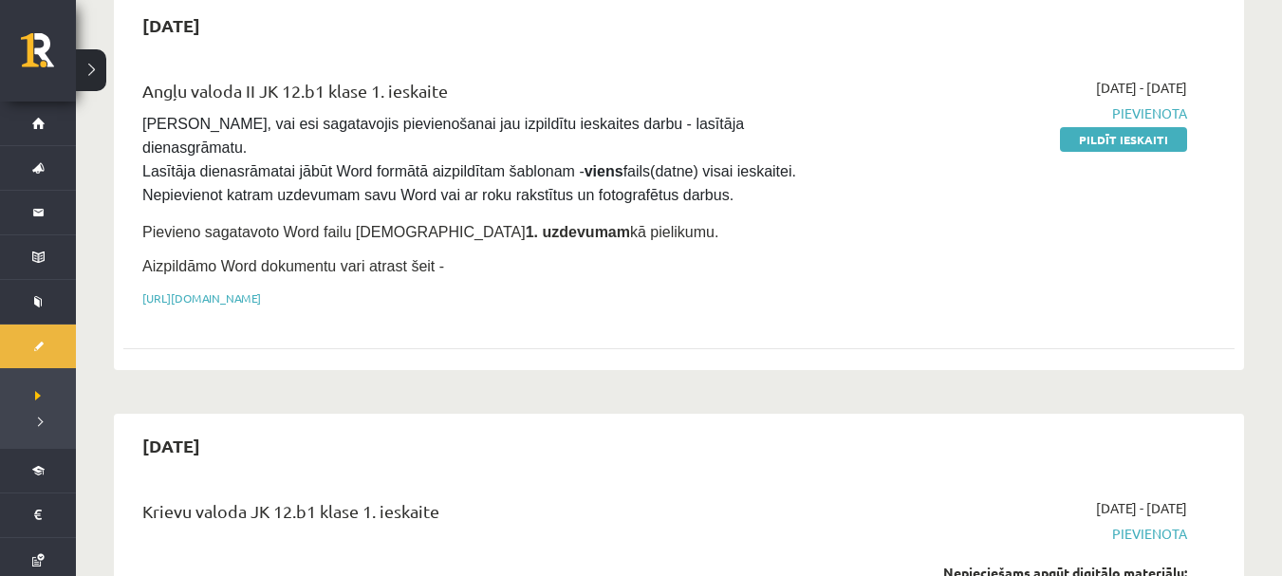
scroll to position [463, 0]
